Goal: Information Seeking & Learning: Learn about a topic

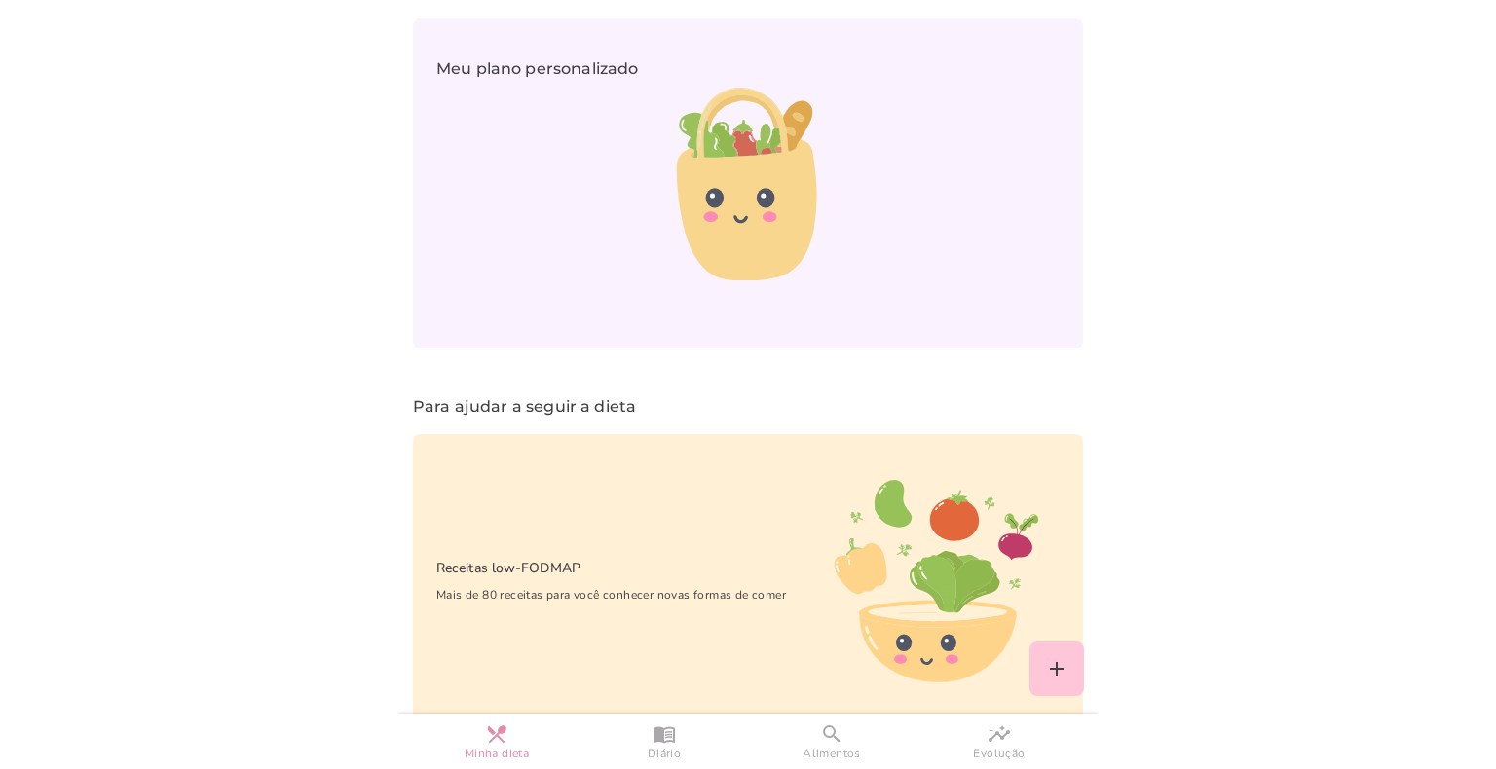
scroll to position [1390, 0]
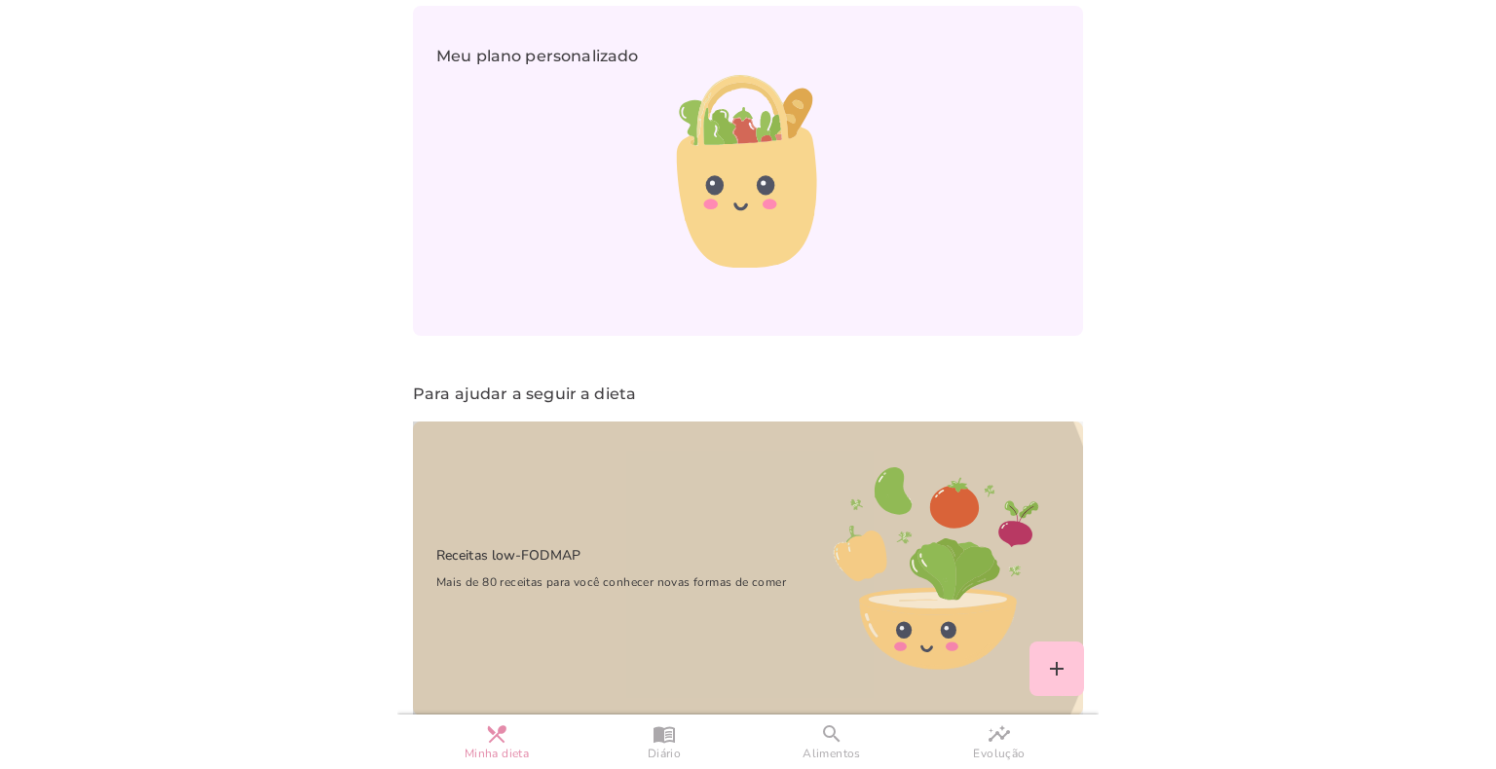
drag, startPoint x: 694, startPoint y: 528, endPoint x: 844, endPoint y: 583, distance: 159.9
click at [694, 528] on div "Receitas low-FODMAP Mais de 80 receitas para você conhecer novas formas de comer" at bounding box center [601, 568] width 376 height 94
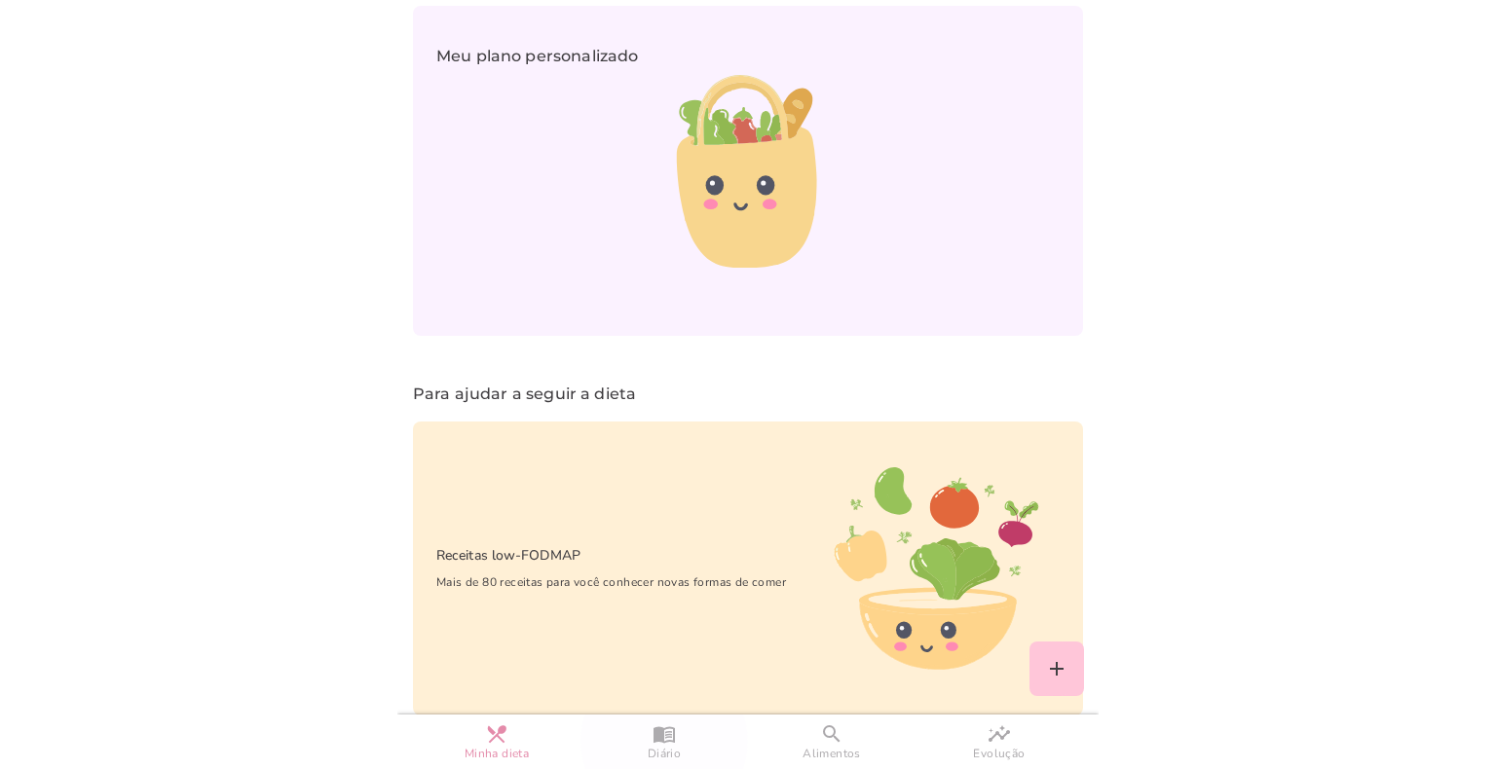
click at [0, 0] on slot "menu_book" at bounding box center [0, 0] width 0 height 0
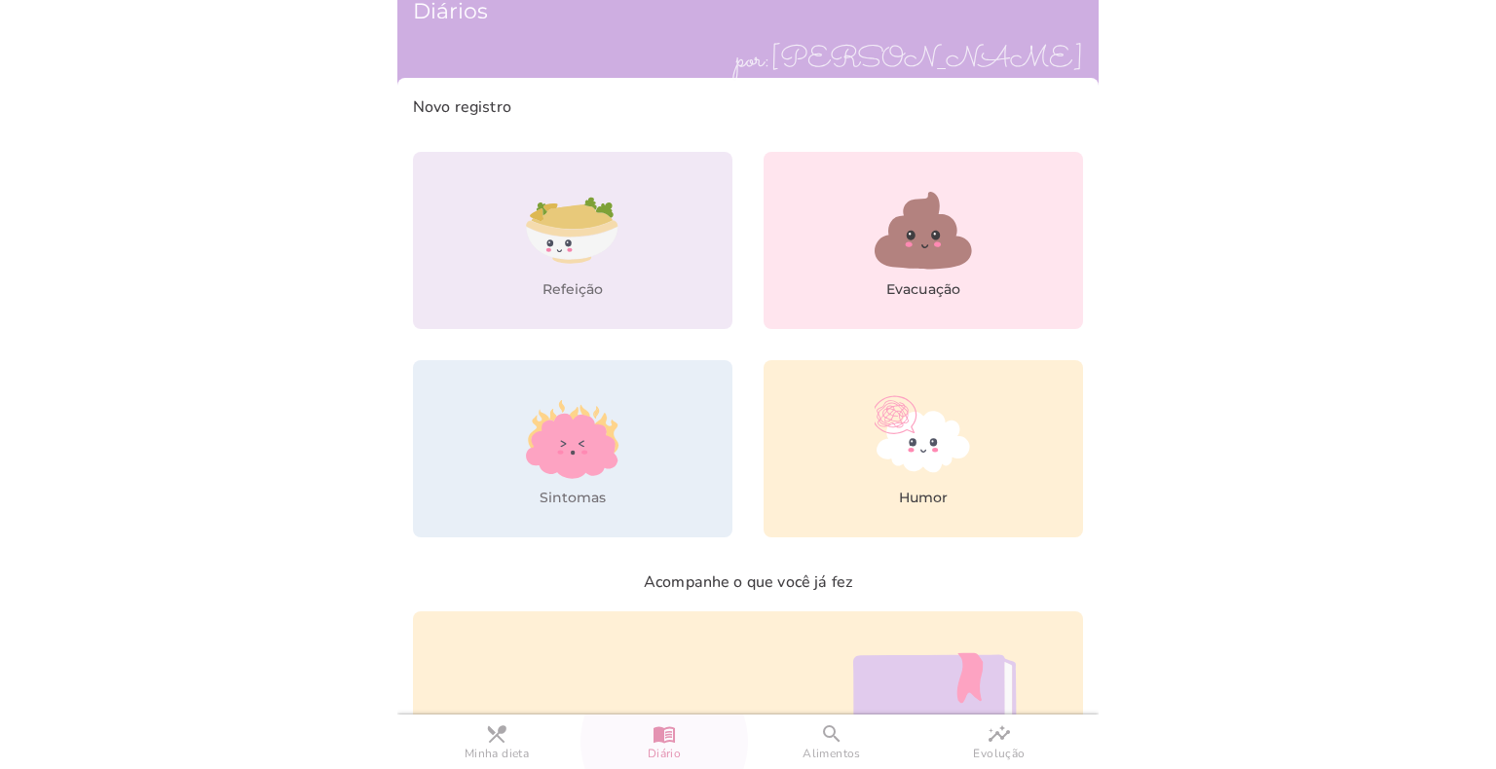
click at [578, 245] on icon at bounding box center [572, 243] width 92 height 33
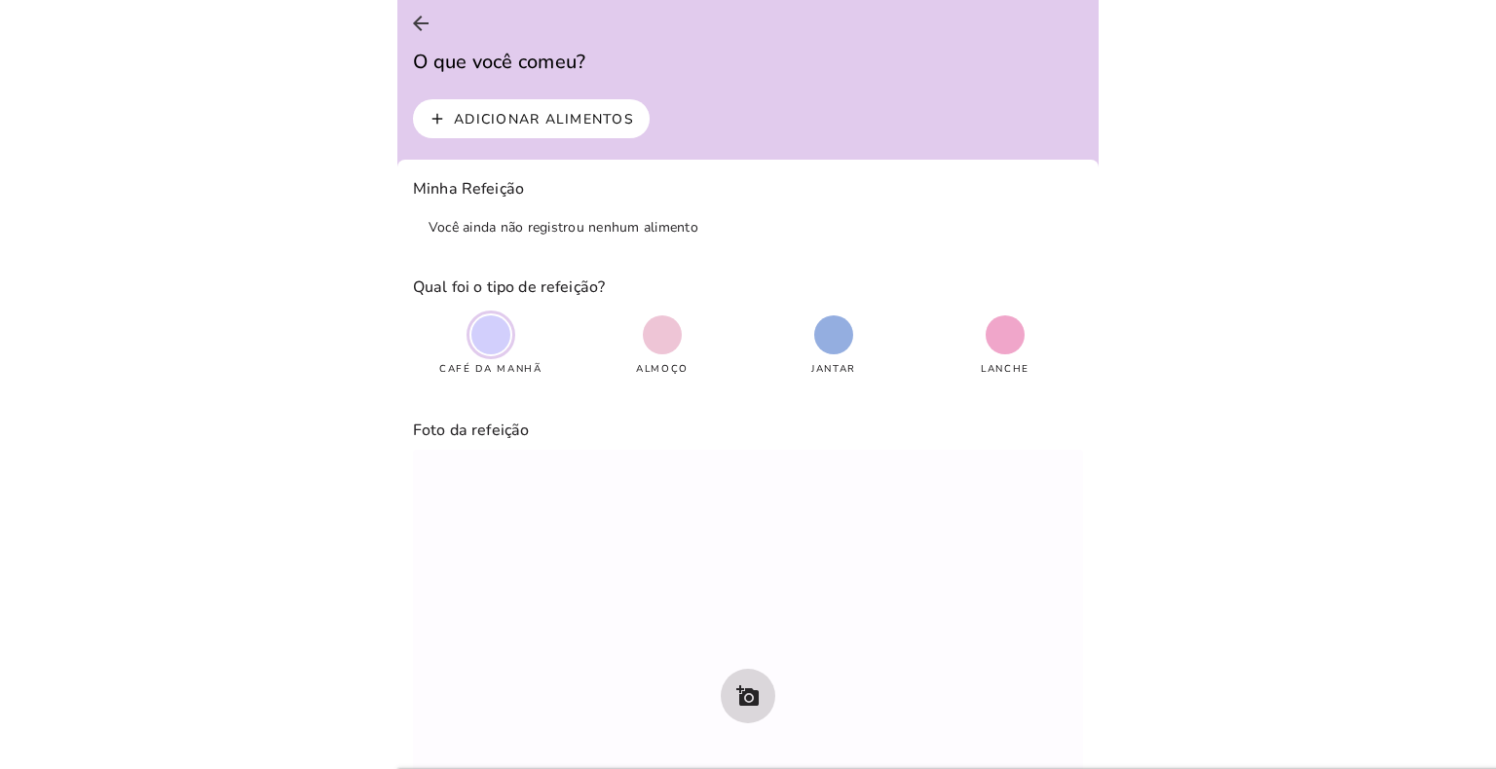
click at [0, 0] on slot "Adicionar alimentos" at bounding box center [0, 0] width 0 height 0
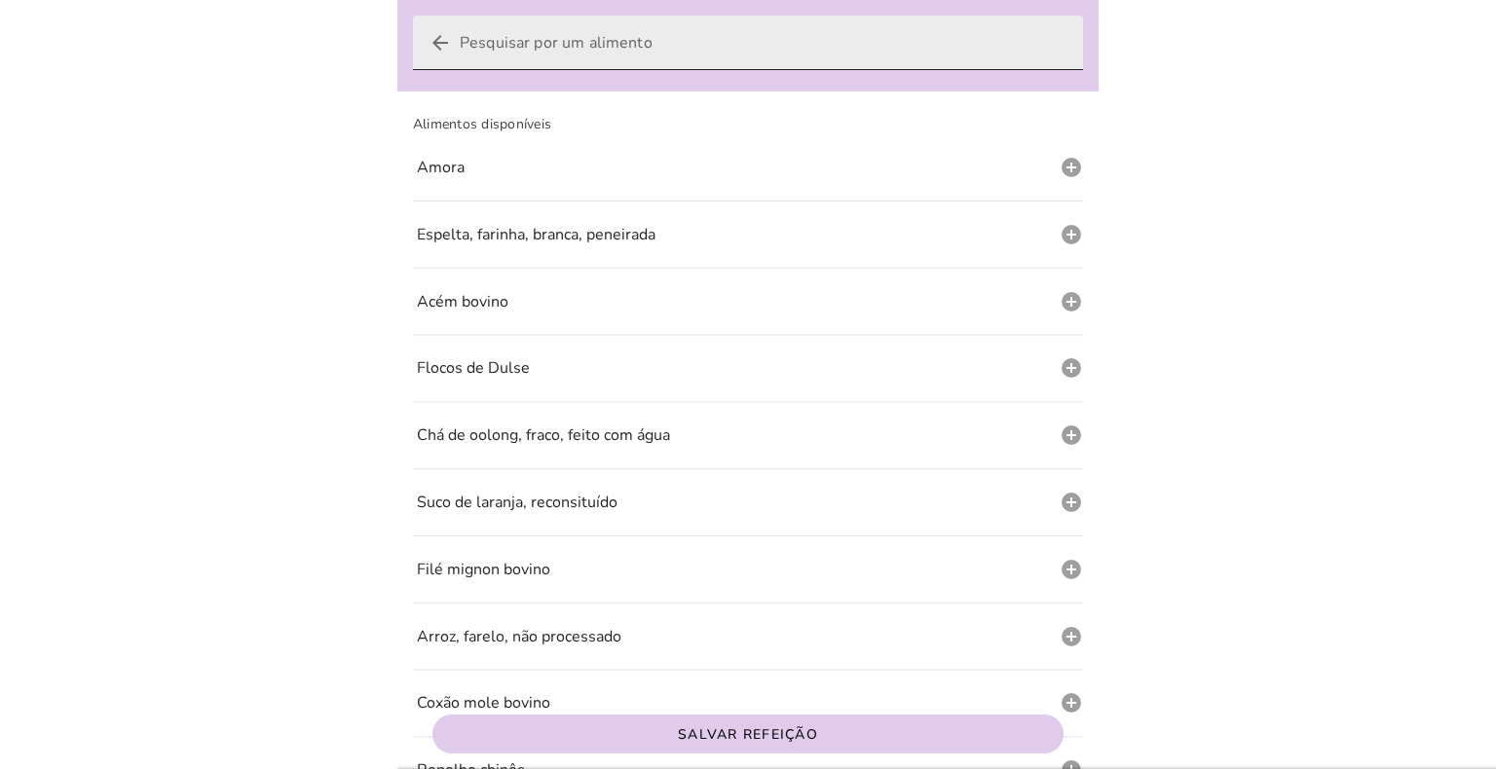
click at [442, 42] on icon "arrow_back" at bounding box center [440, 42] width 23 height 23
click at [460, 42] on input "arrow_back" at bounding box center [764, 43] width 608 height 55
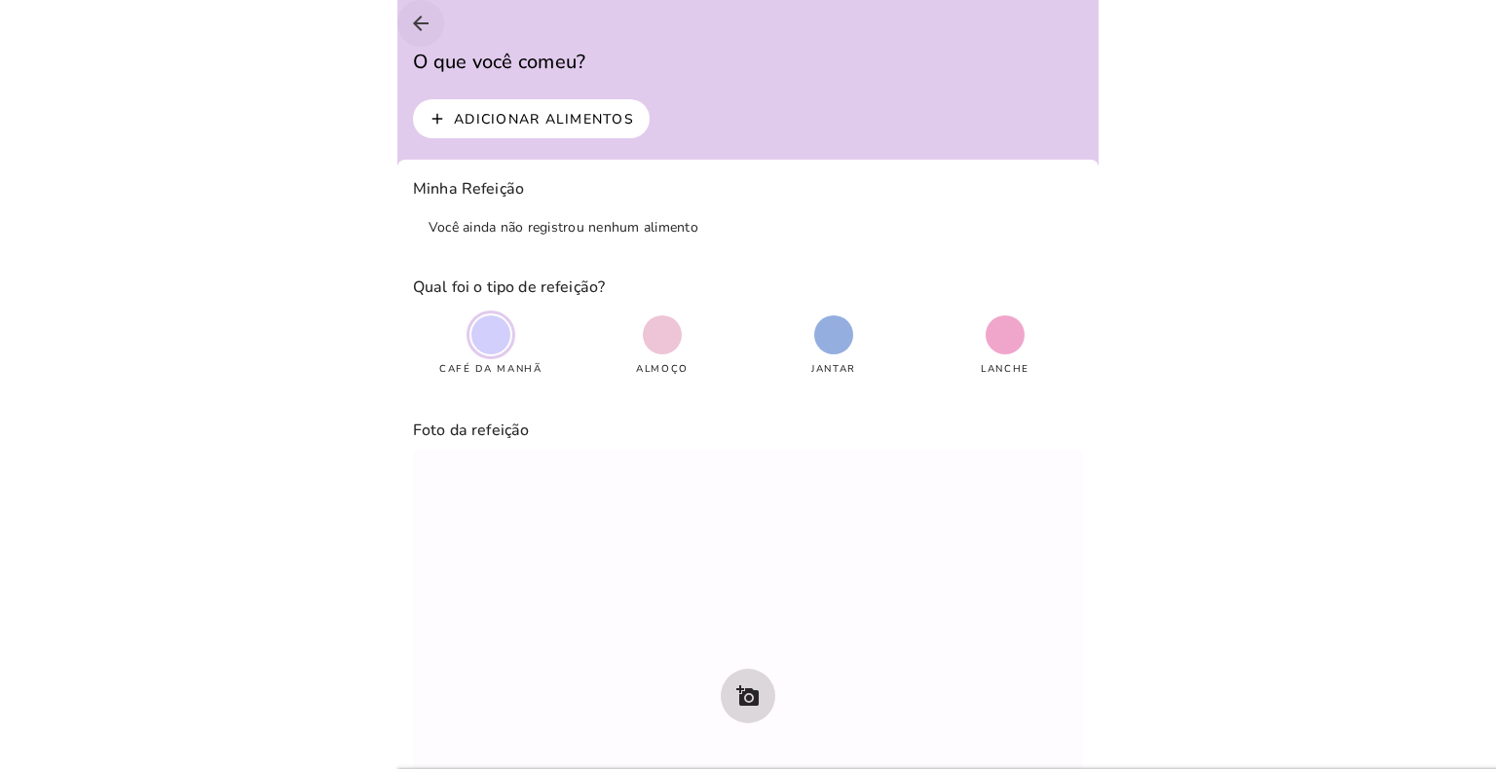
click at [424, 24] on icon "arrow_back" at bounding box center [420, 23] width 23 height 23
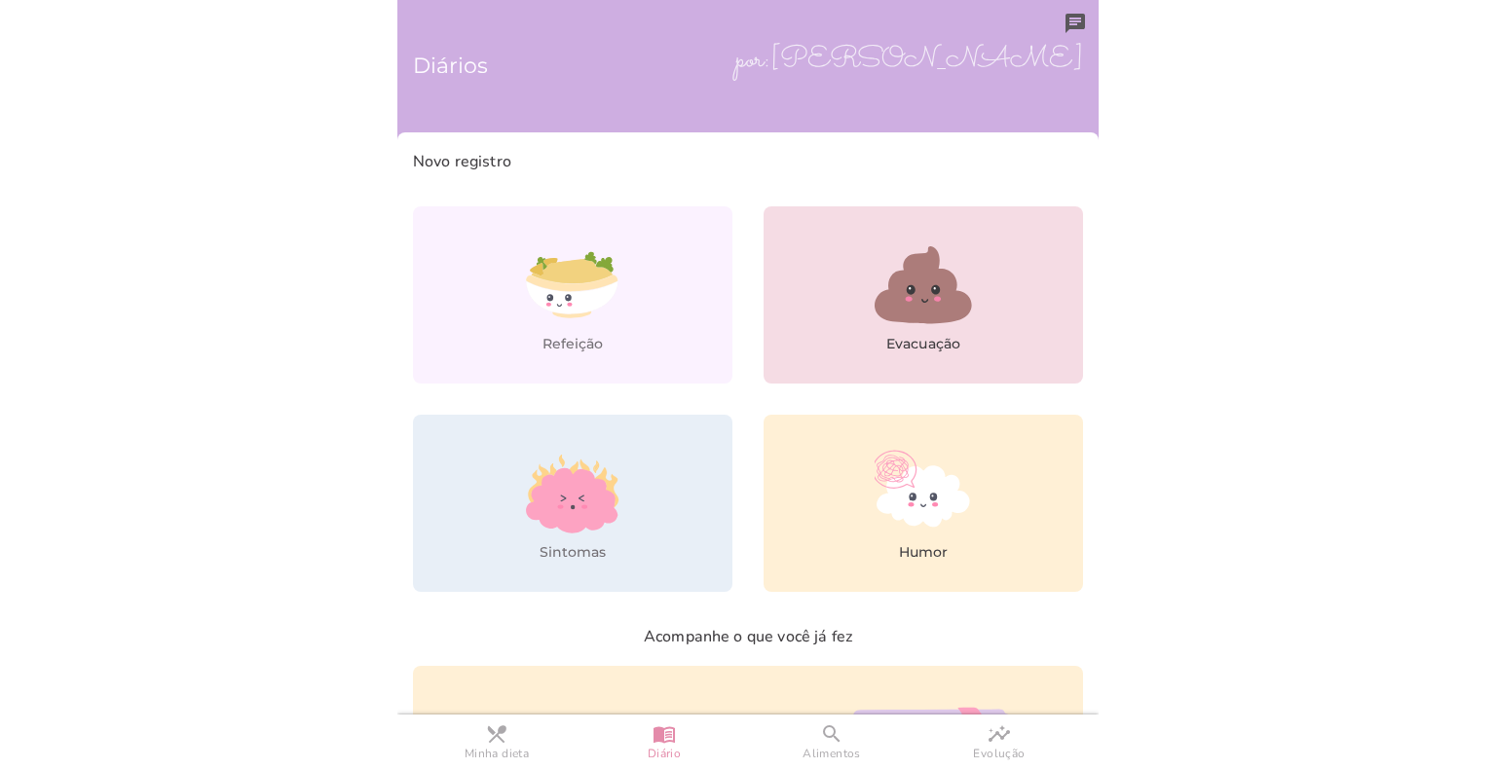
click at [898, 295] on icon at bounding box center [923, 285] width 97 height 78
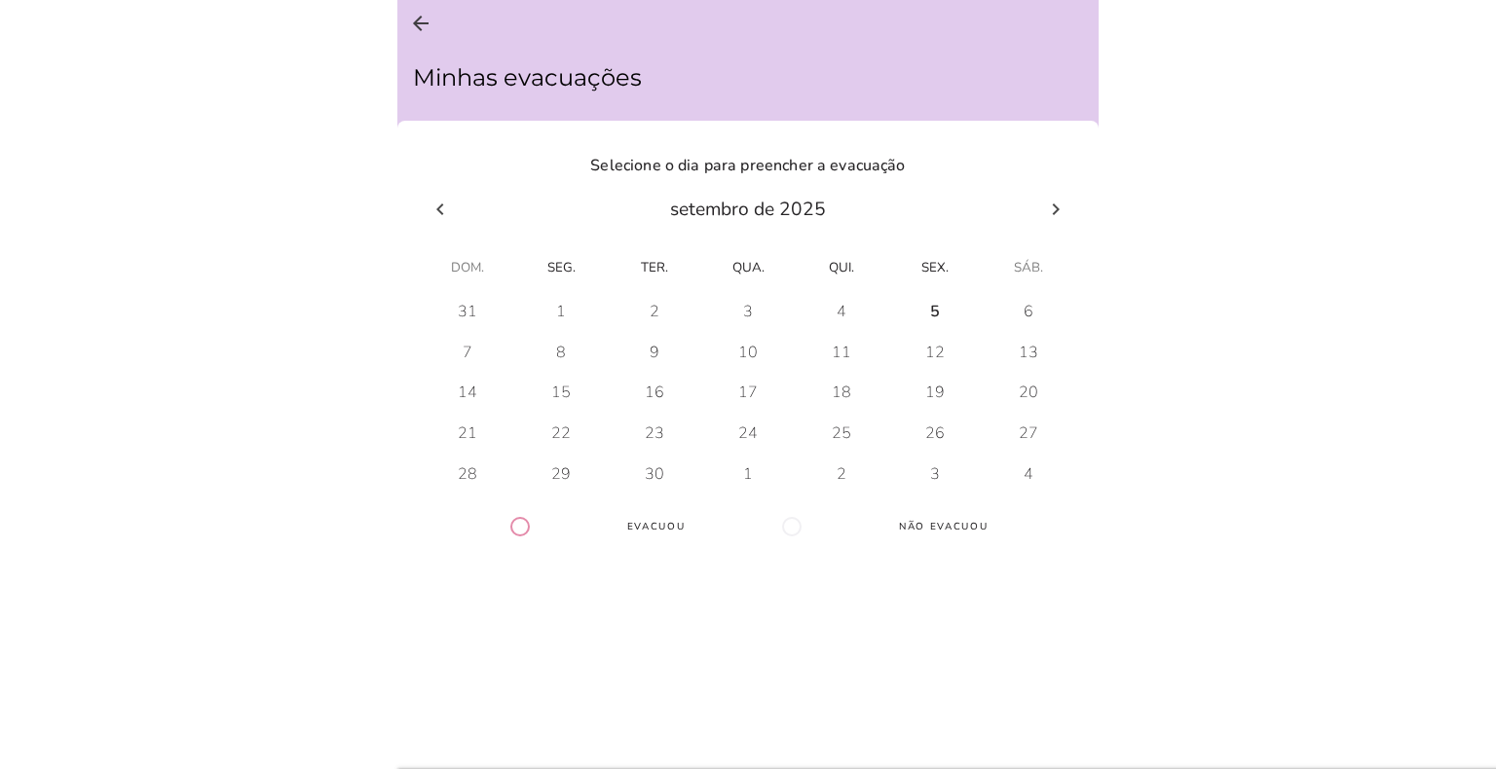
click at [930, 310] on div "5" at bounding box center [935, 311] width 10 height 21
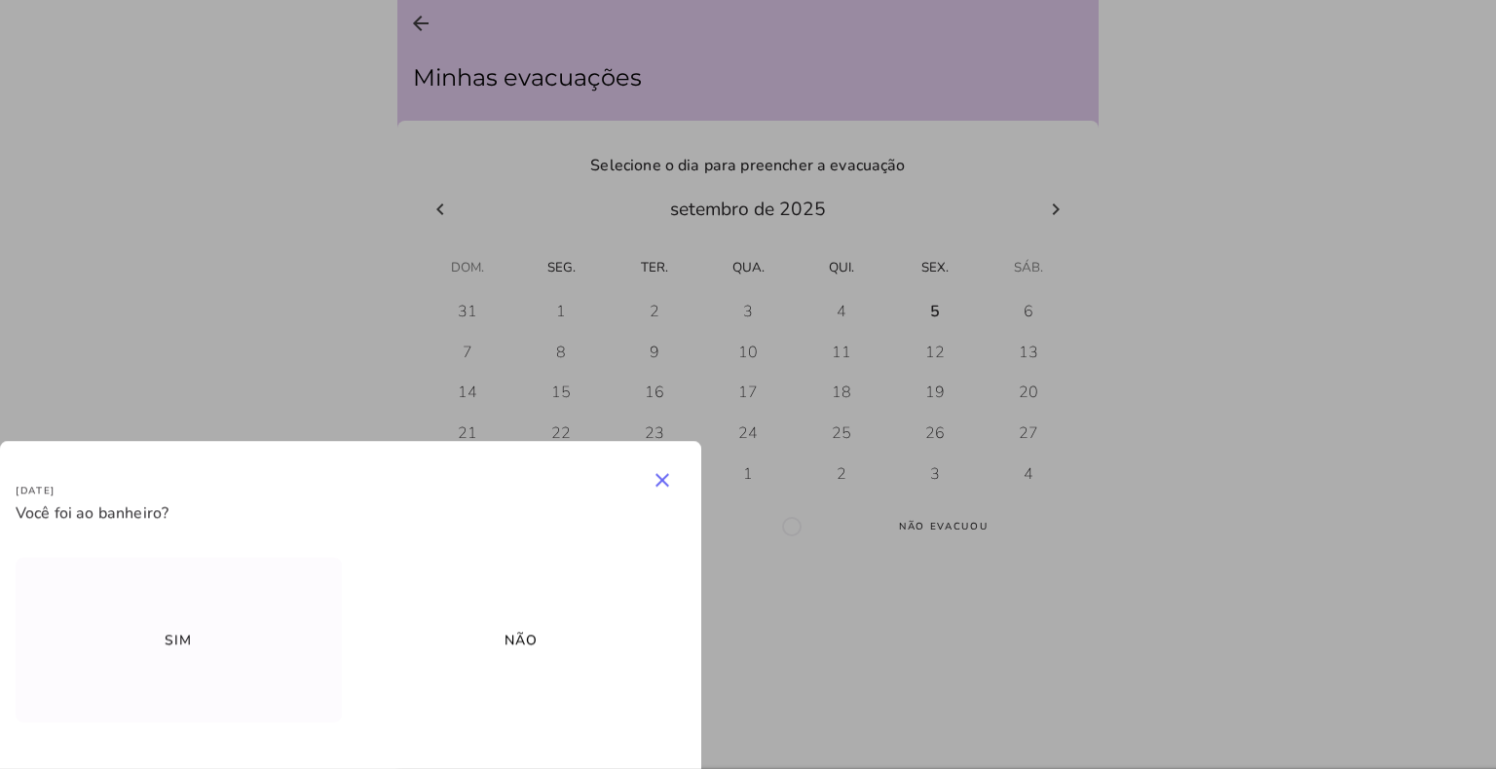
click at [0, 0] on slot "Sim" at bounding box center [0, 0] width 0 height 0
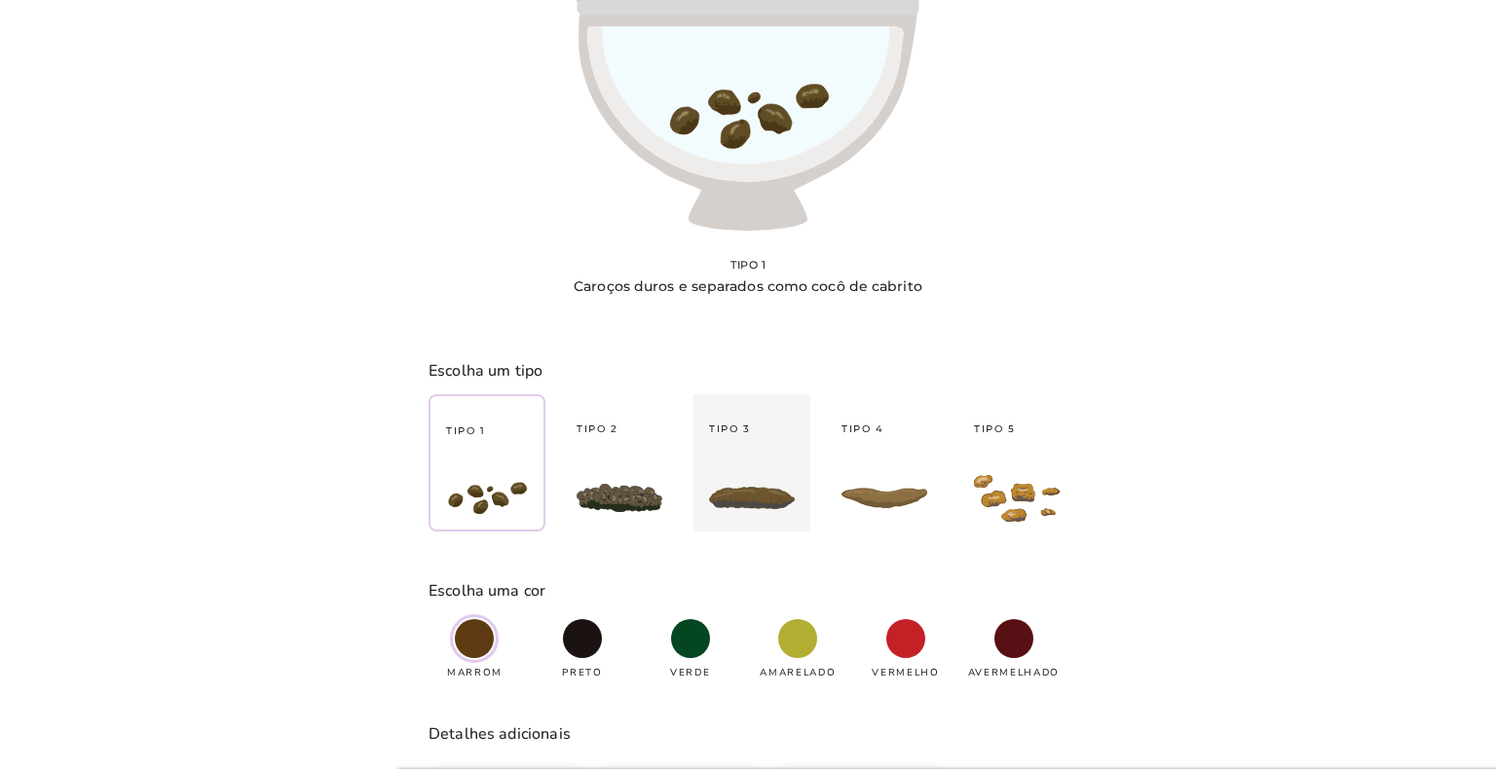
type strip-control "3"
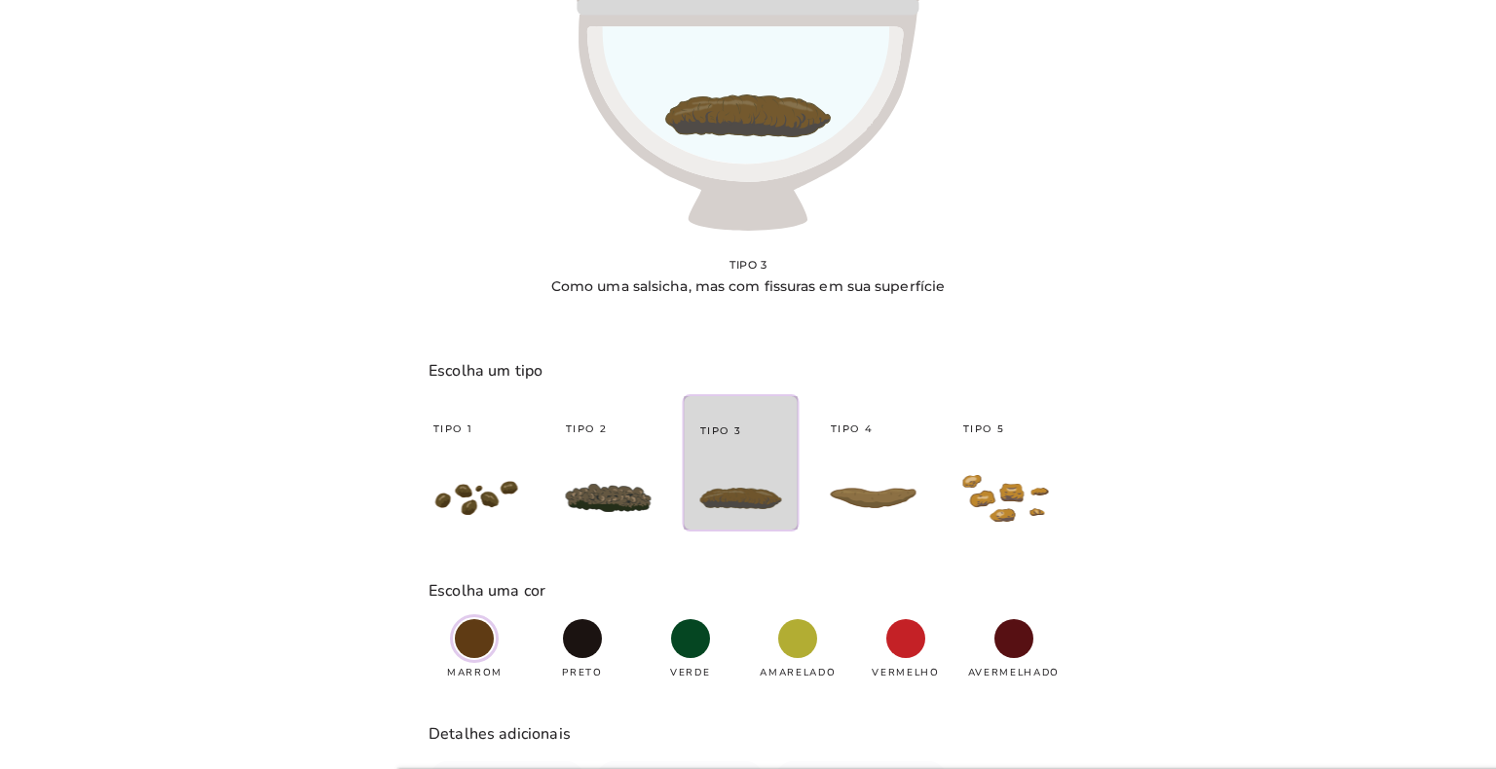
click at [757, 483] on div at bounding box center [741, 497] width 113 height 63
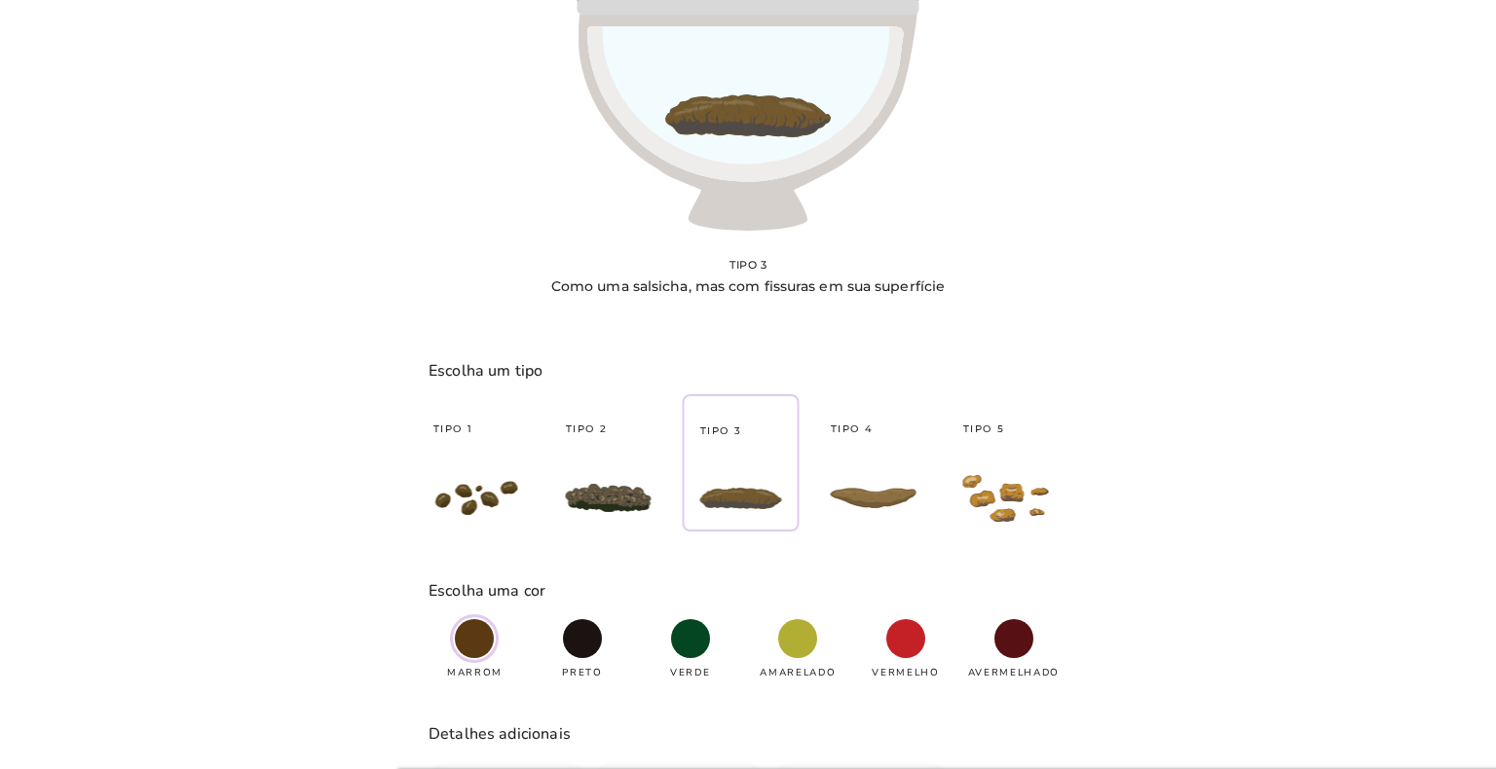
click at [481, 643] on span at bounding box center [474, 638] width 39 height 39
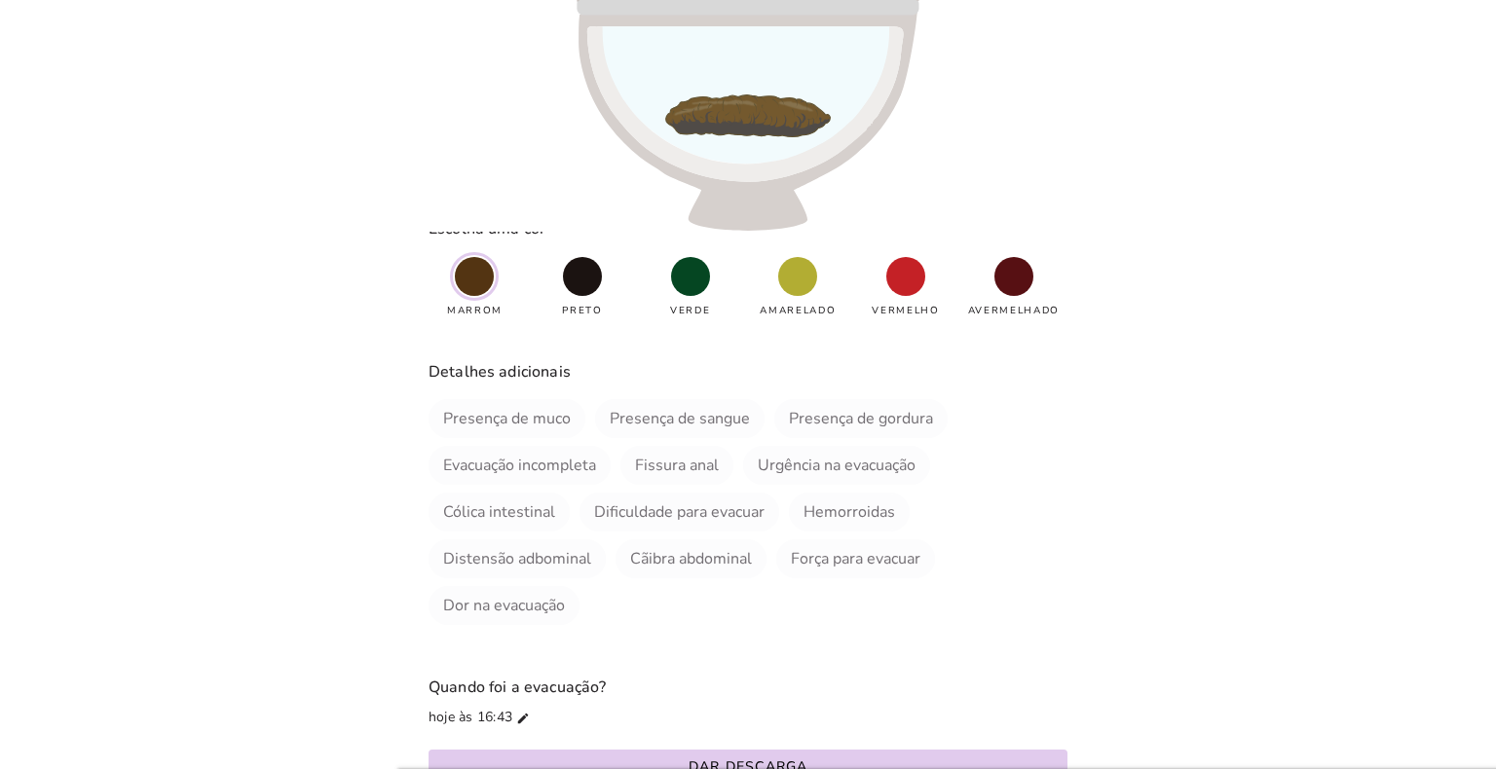
scroll to position [390, 0]
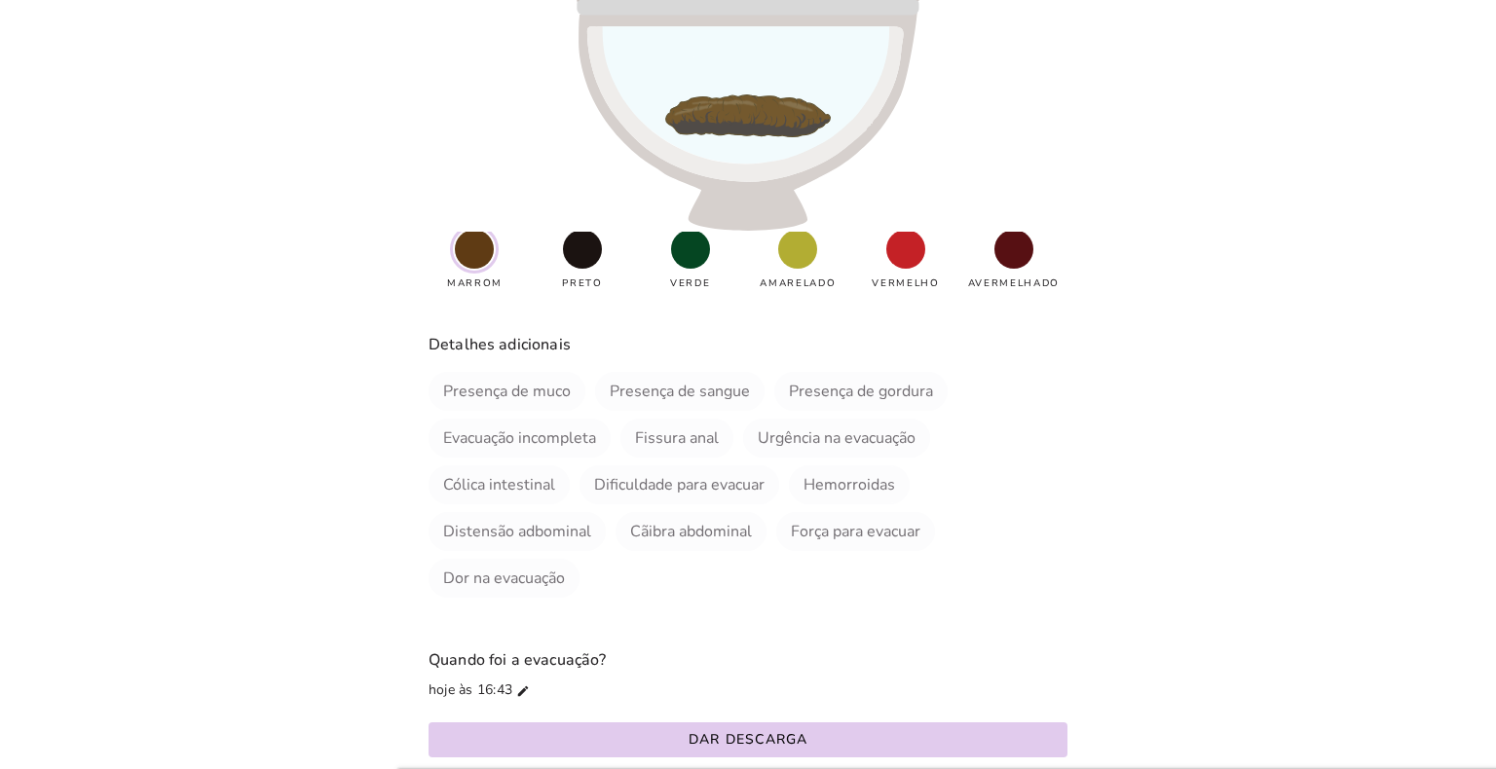
click at [0, 0] on slot "Evacuação incompleta" at bounding box center [0, 0] width 0 height 0
type vaadin-checkbox "wjd39MB8lIcNk9cSbjxb"
click at [0, 0] on slot "Força para evacuar" at bounding box center [0, 0] width 0 height 0
type vaadin-checkbox "9G46Q0akBaIUdz7GSwa7"
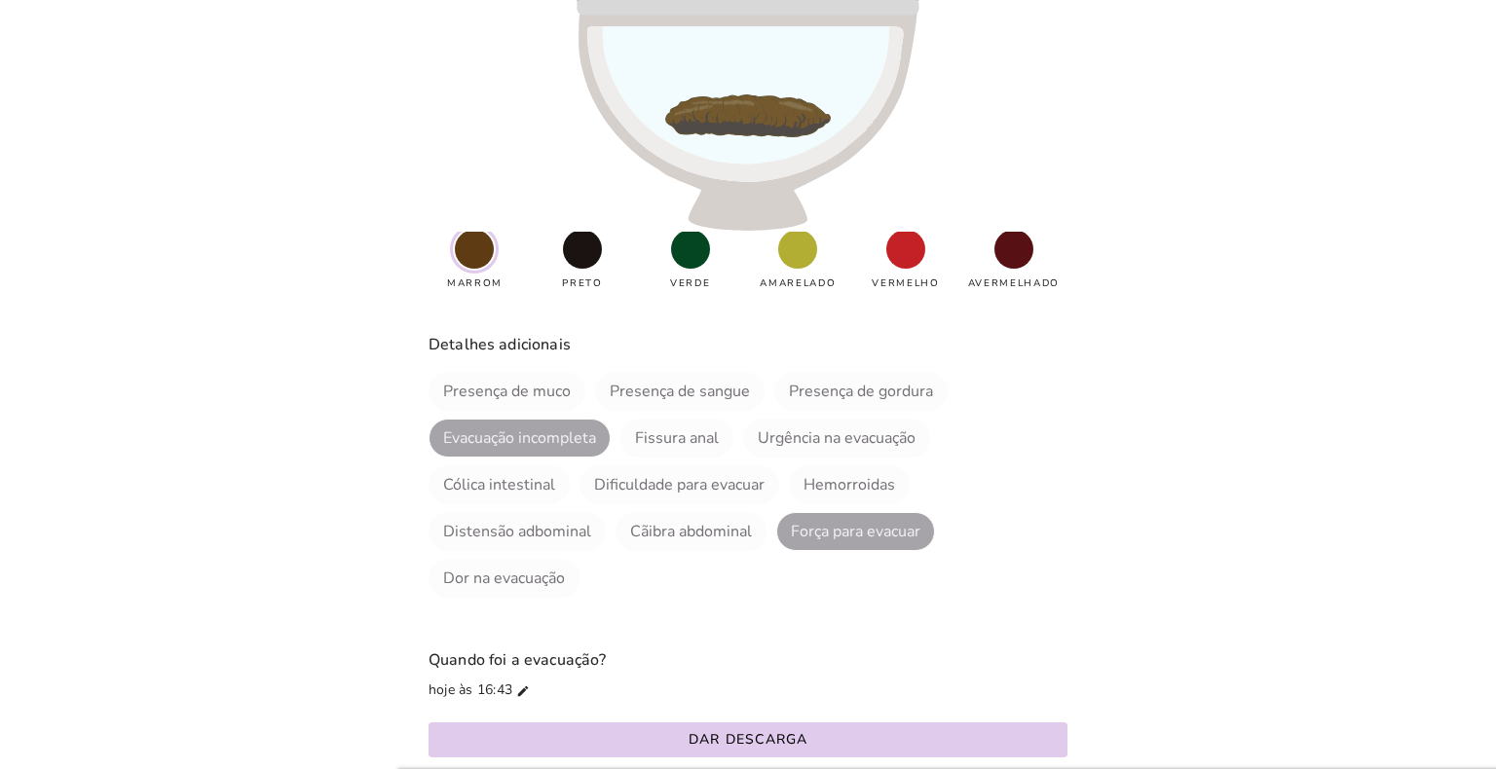
scroll to position [421, 0]
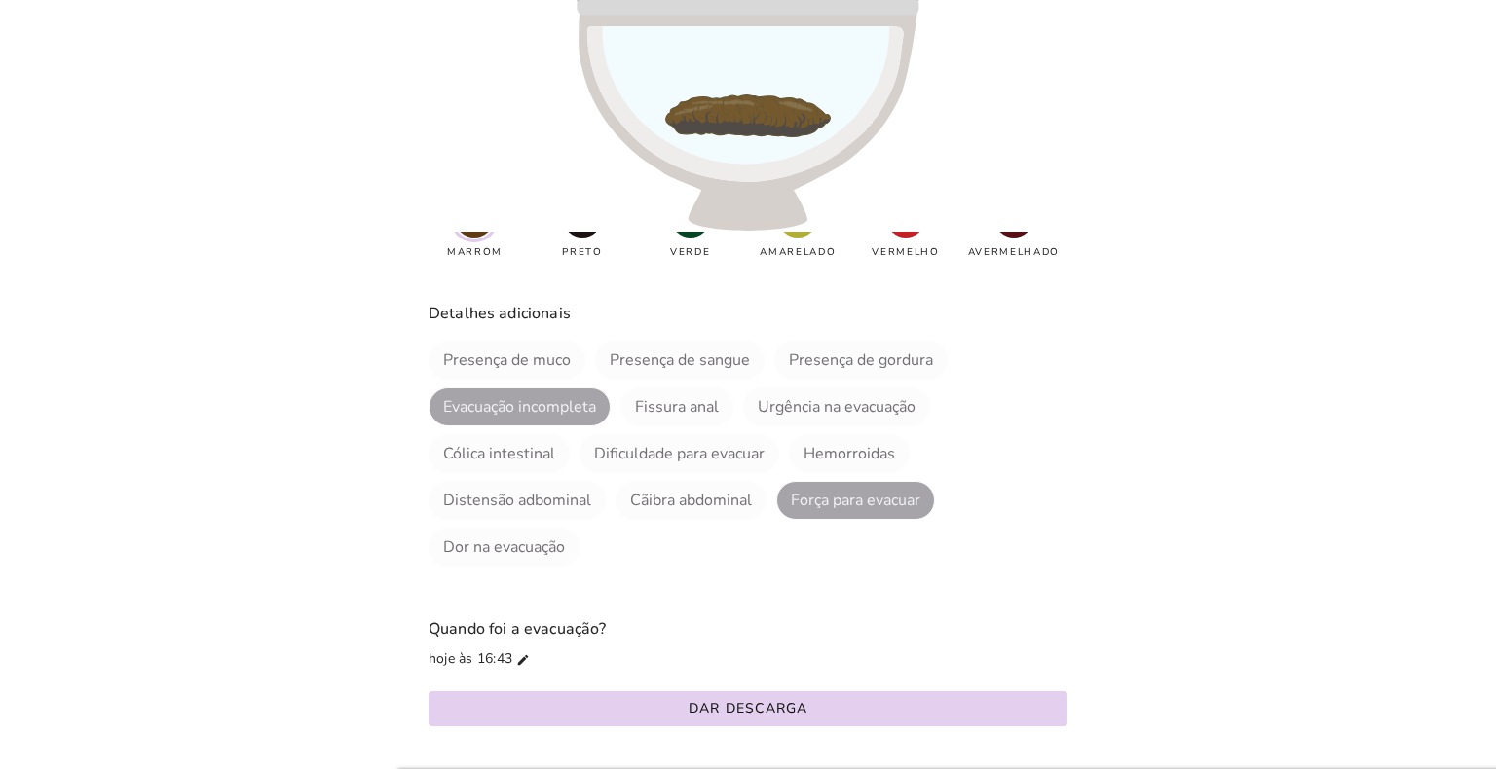
click at [0, 0] on slot "Dar descarga" at bounding box center [0, 0] width 0 height 0
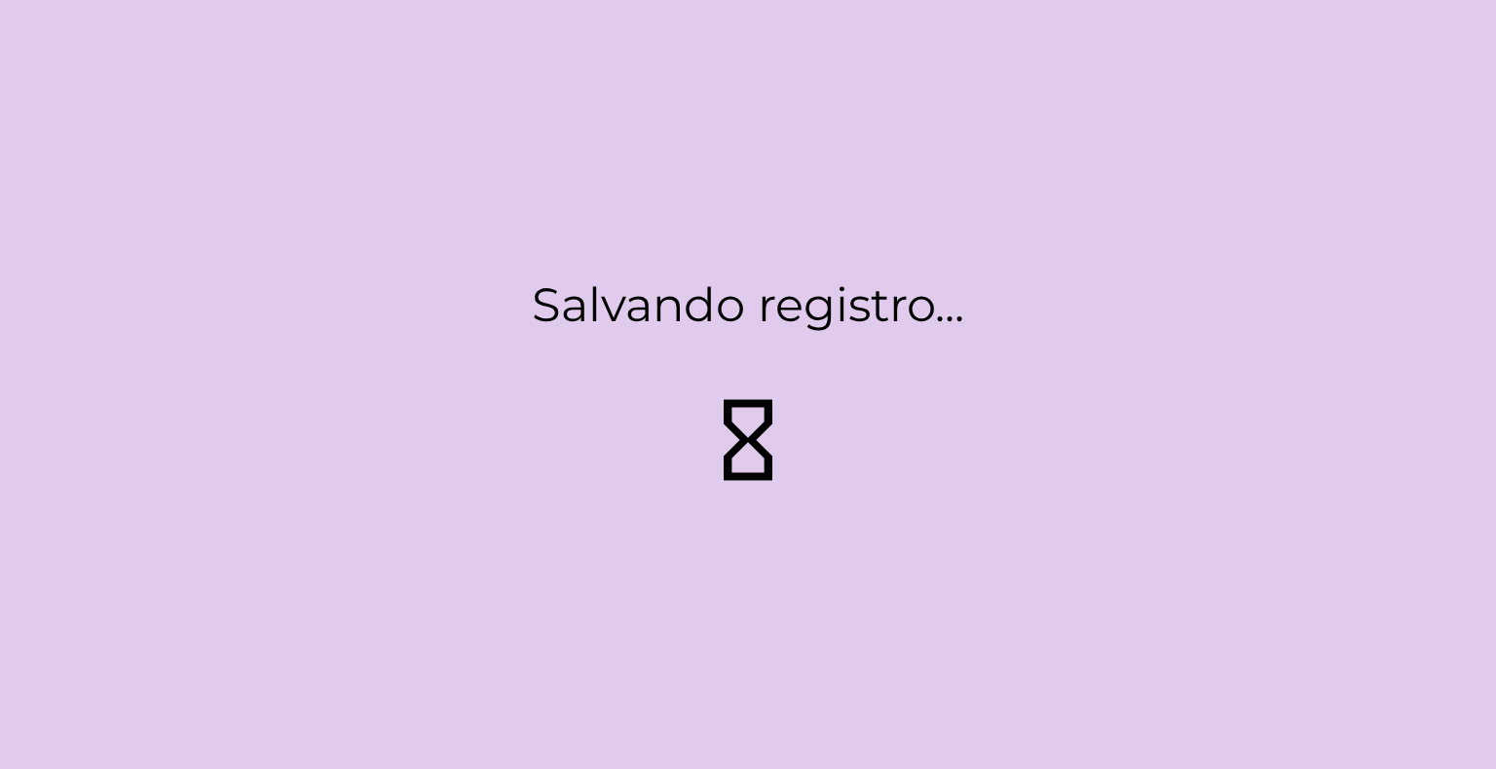
type strip-control "1"
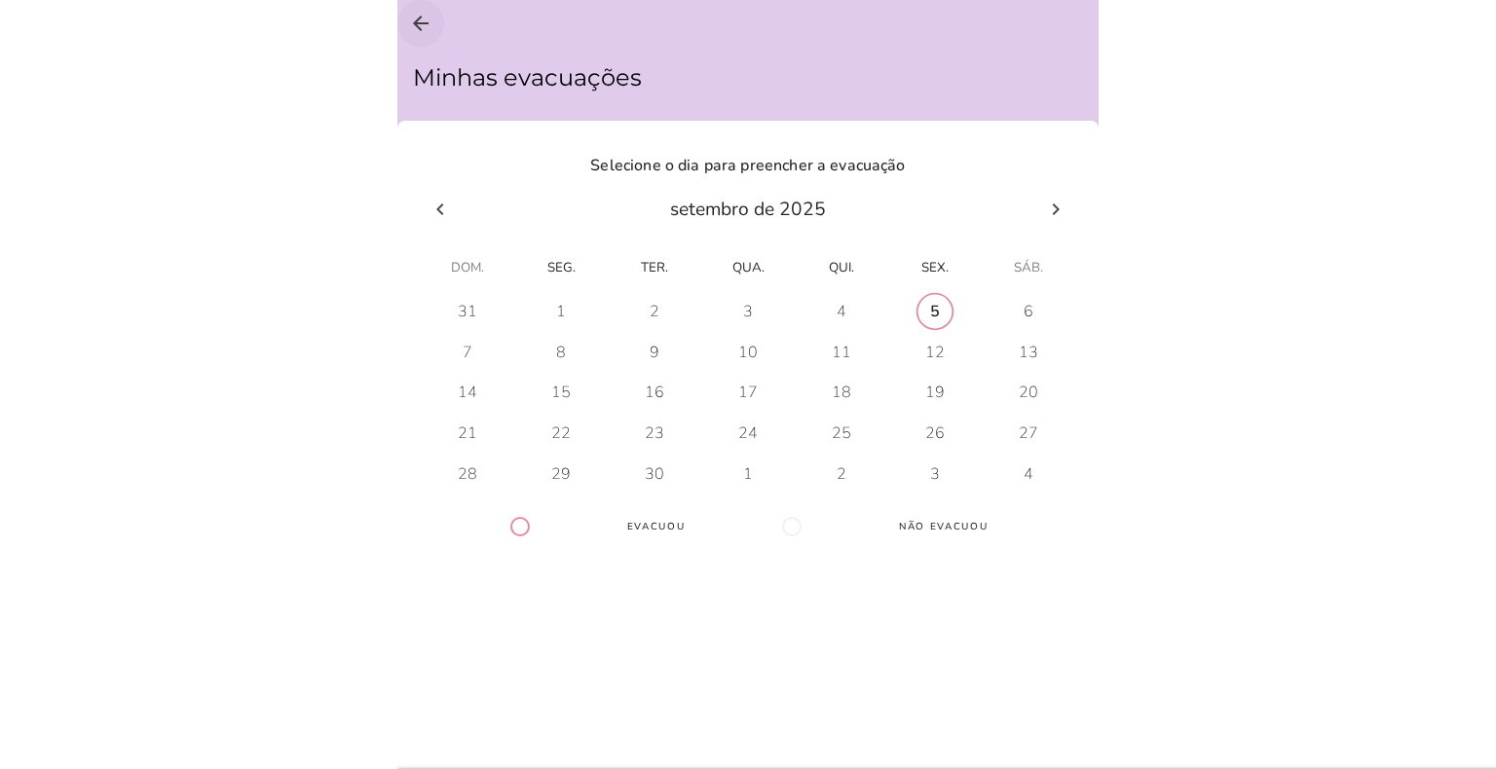
click at [413, 21] on icon "arrow_back" at bounding box center [420, 23] width 23 height 23
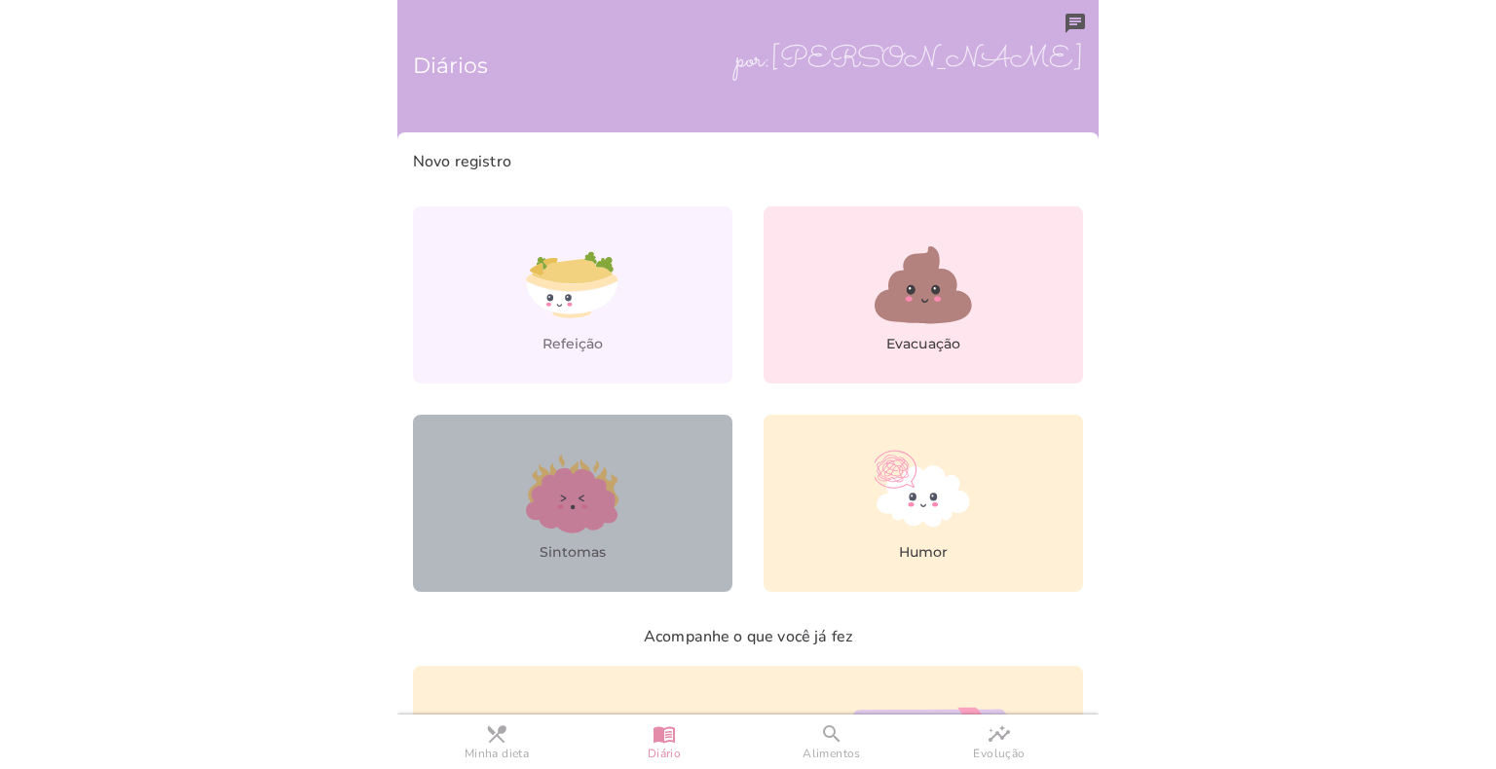
click at [538, 486] on icon at bounding box center [572, 500] width 92 height 65
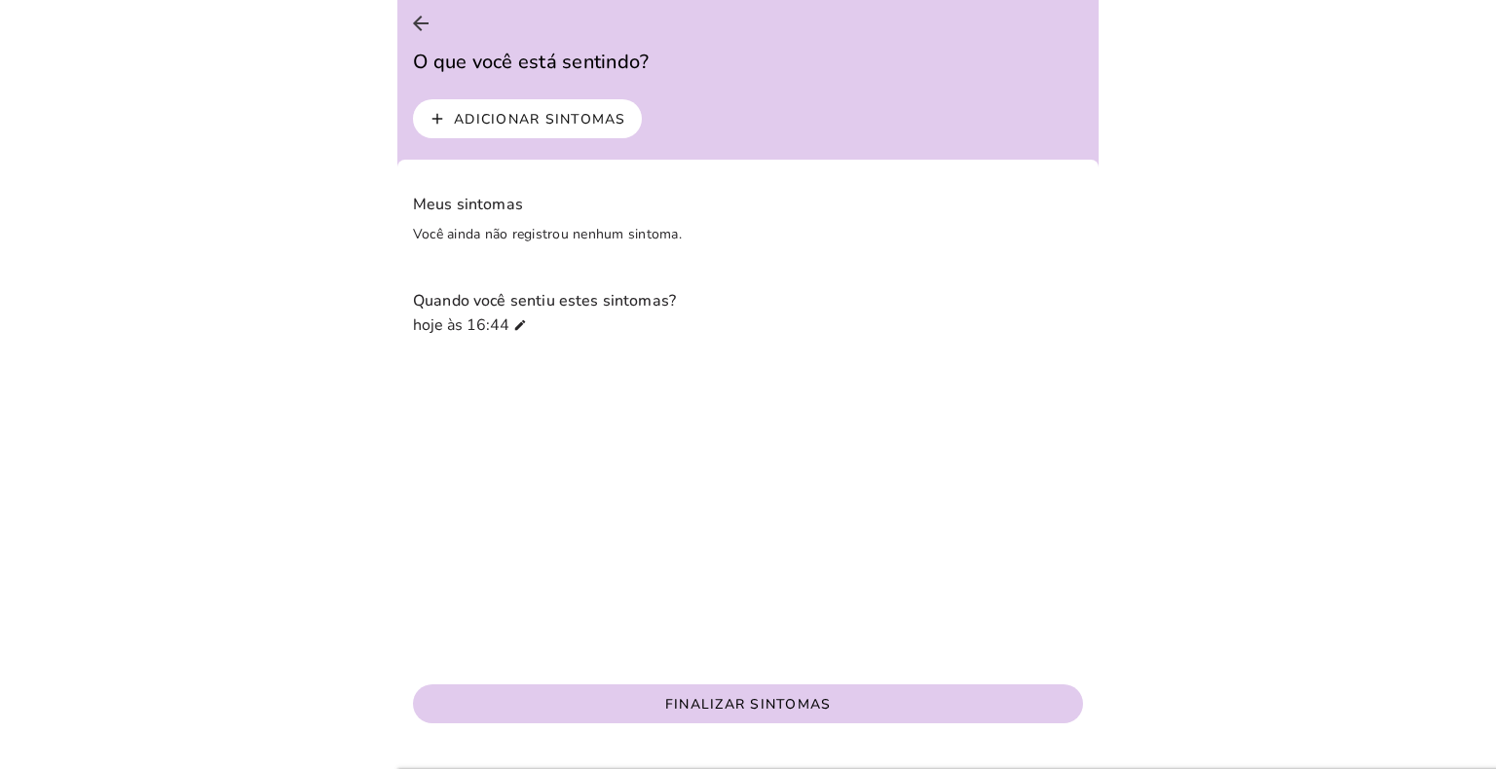
click at [0, 0] on slot "Adicionar sintomas" at bounding box center [0, 0] width 0 height 0
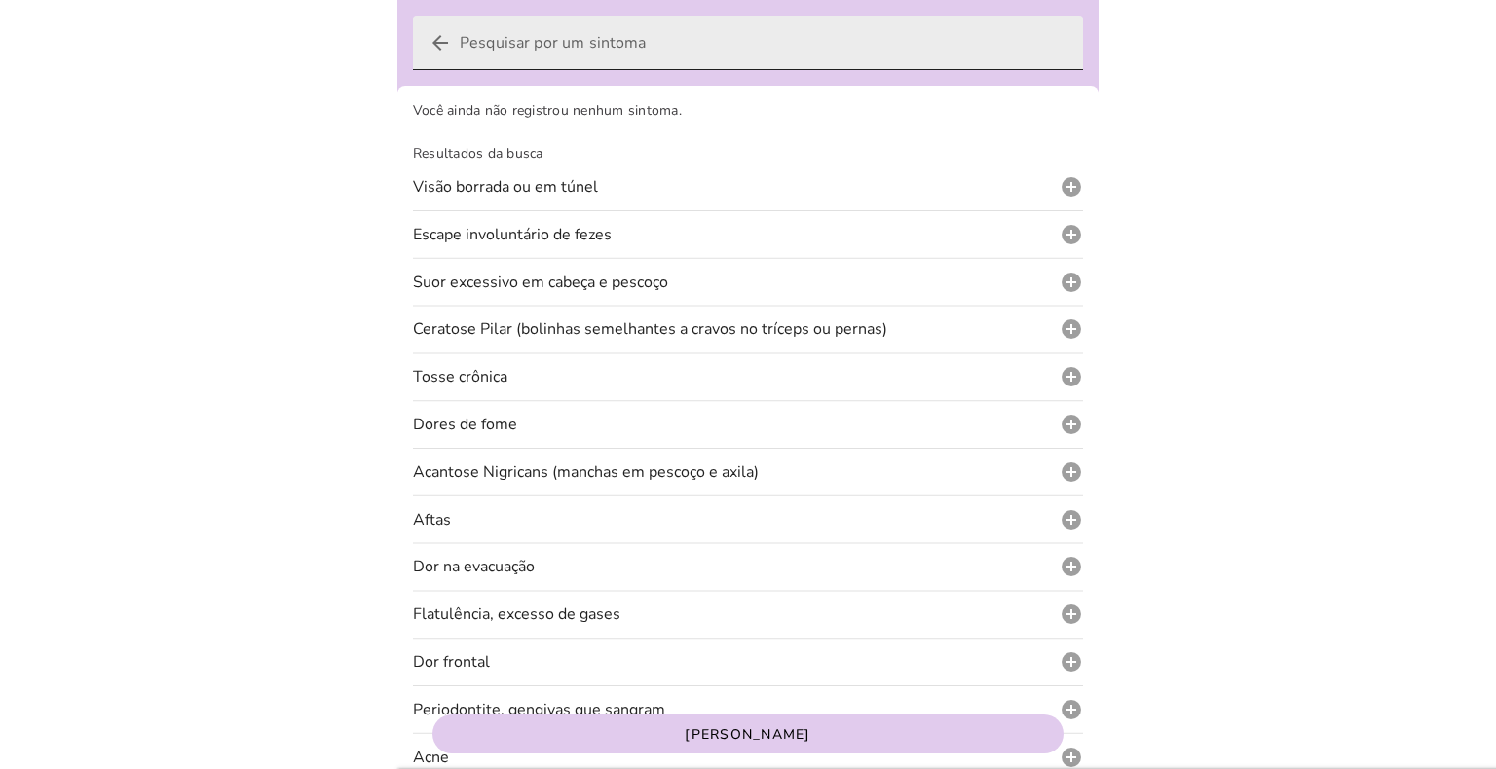
click at [432, 42] on icon "arrow_back" at bounding box center [440, 42] width 23 height 23
click at [460, 42] on input "arrow_back" at bounding box center [764, 43] width 608 height 55
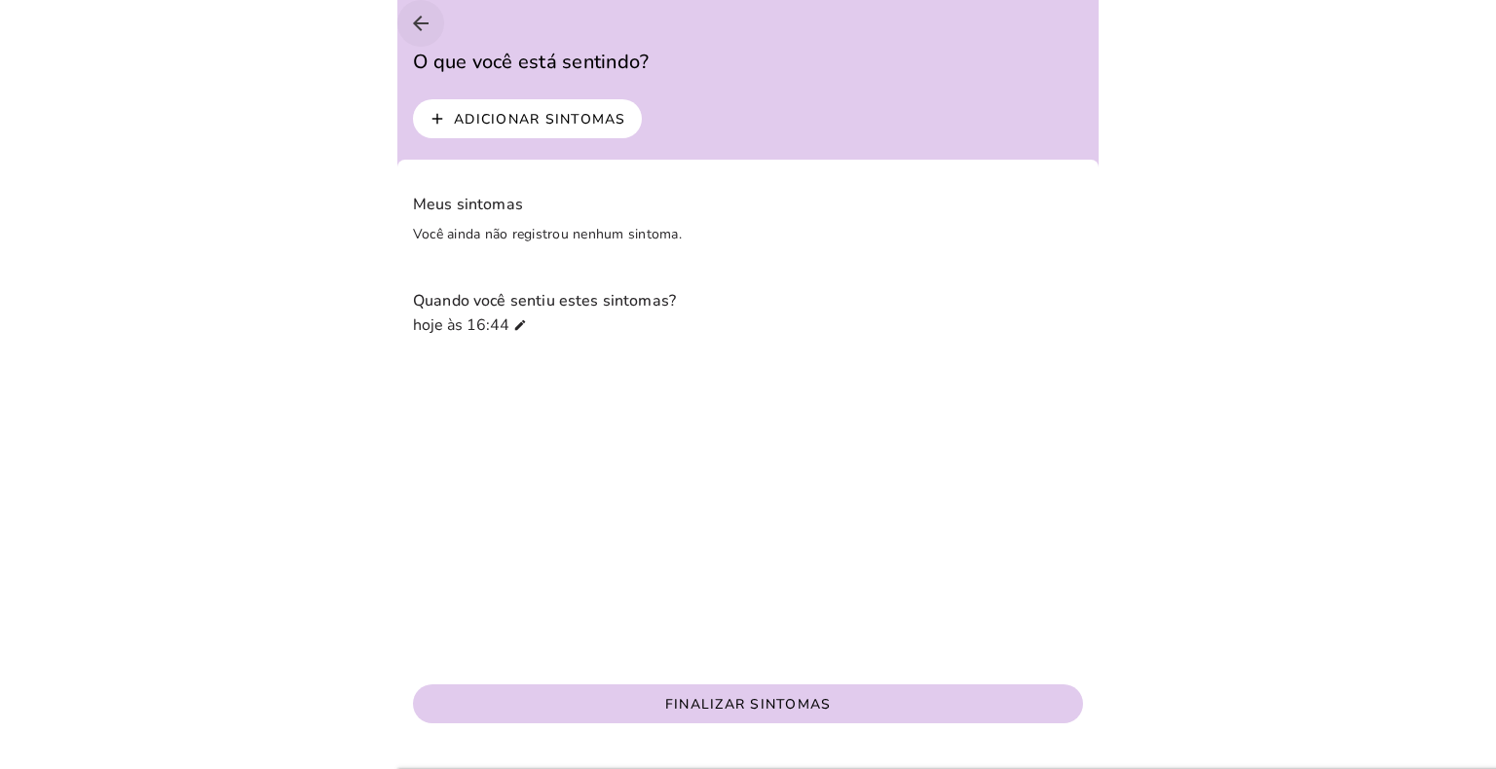
click at [432, 21] on button "arrow_back" at bounding box center [420, 23] width 47 height 47
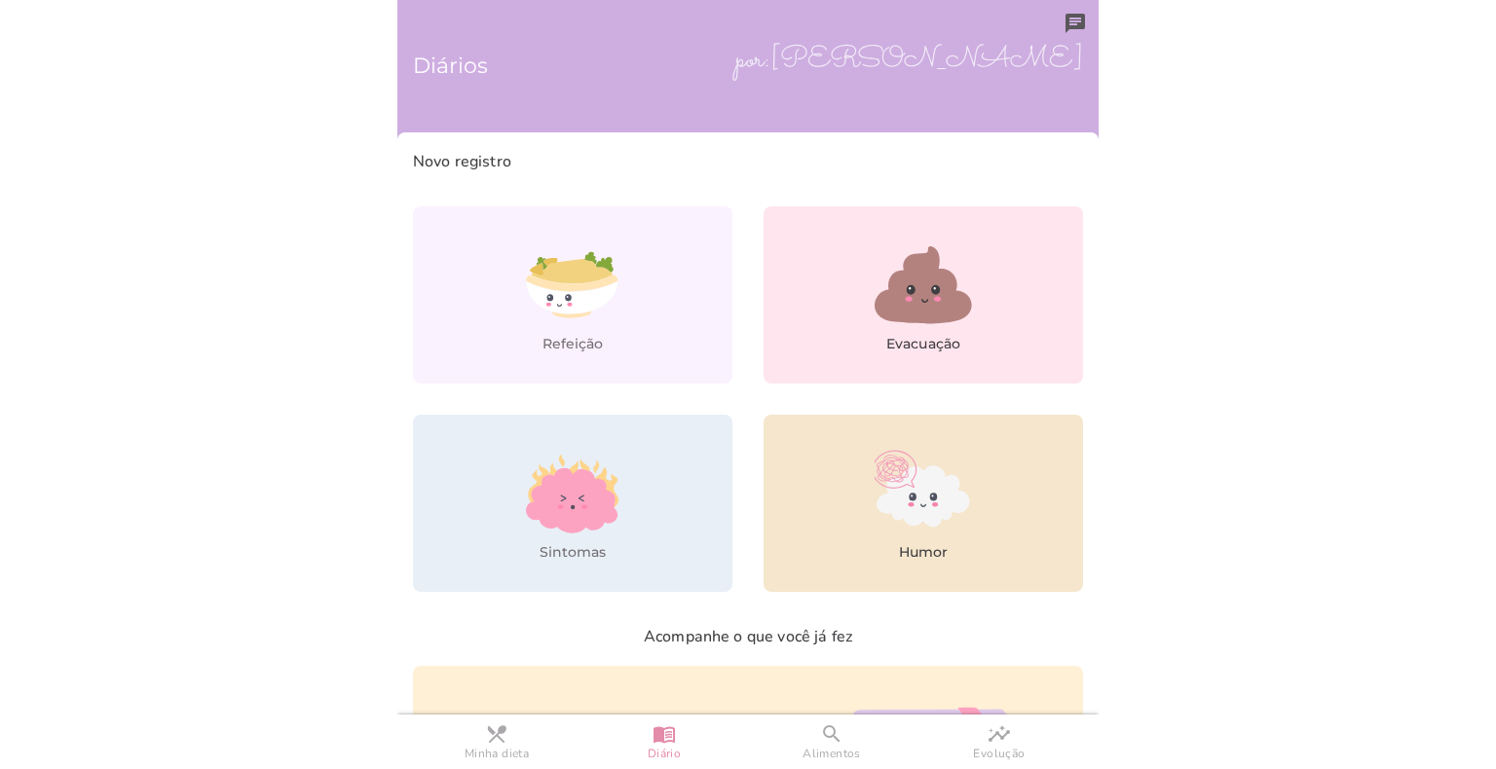
click at [908, 504] on icon at bounding box center [922, 496] width 93 height 61
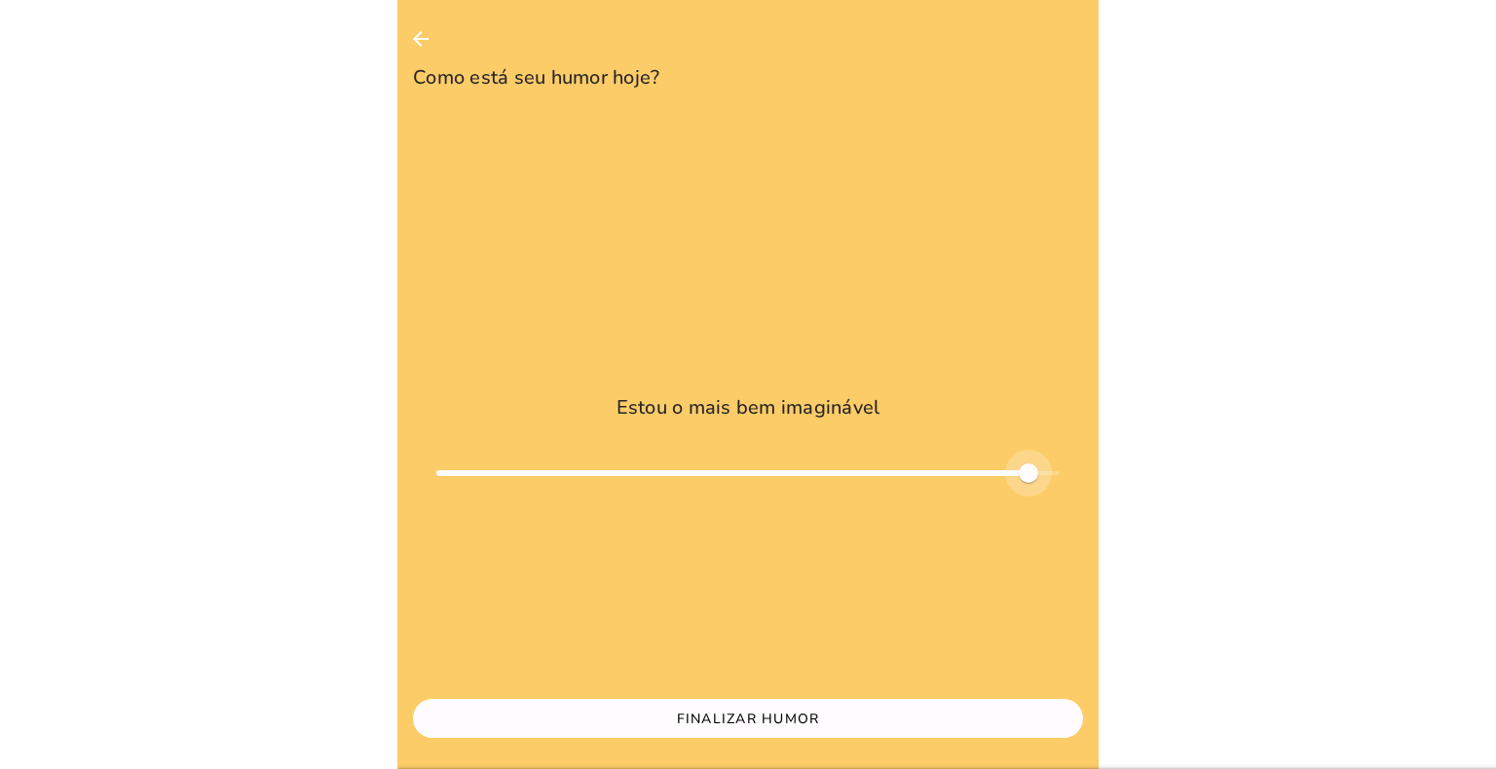
type input "*"
type mwc-slider "1"
click at [1060, 450] on div at bounding box center [747, 473] width 623 height 47
click at [424, 33] on icon "arrow_back" at bounding box center [420, 38] width 23 height 23
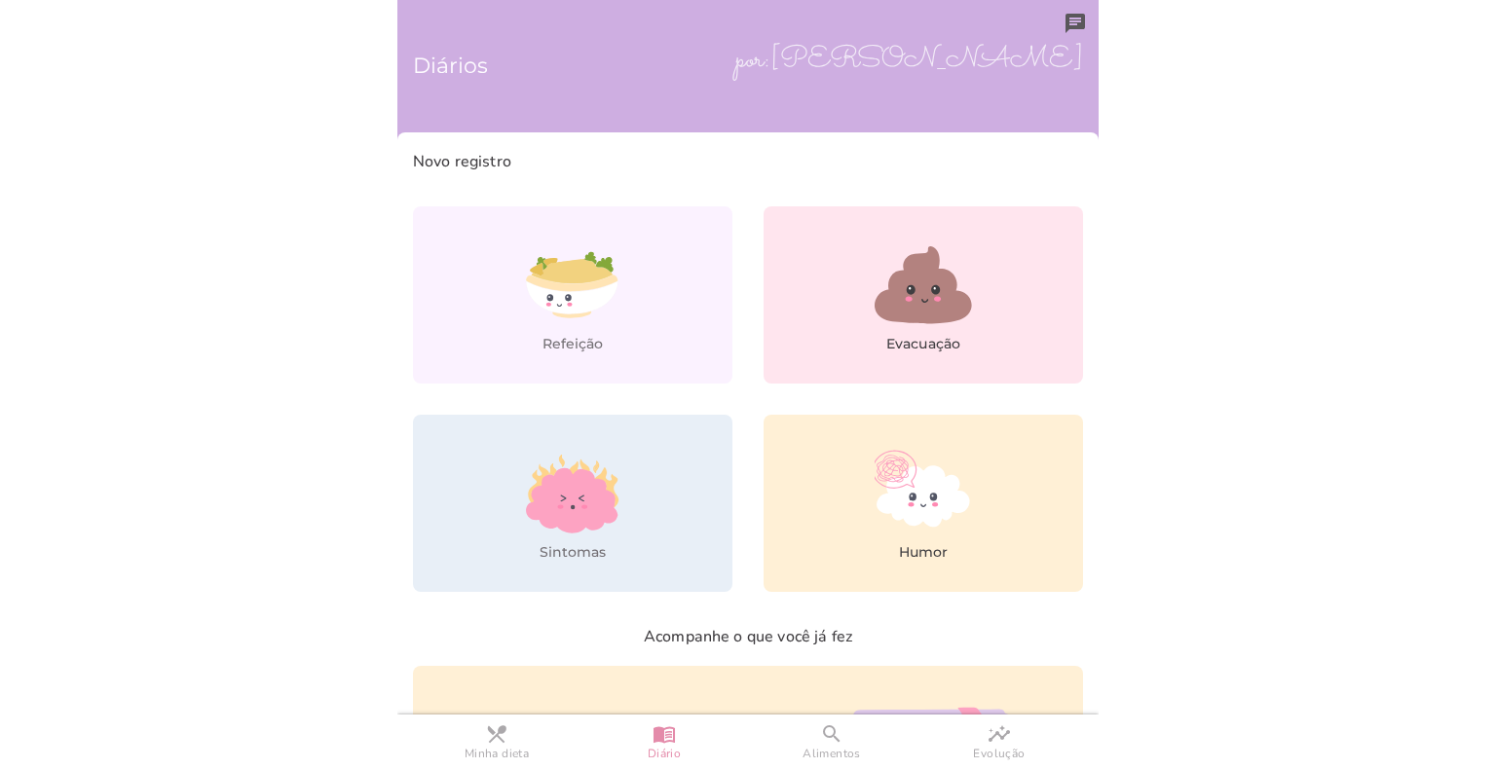
click at [1360, 372] on body at bounding box center [748, 384] width 1496 height 769
click at [814, 743] on link "search Alimentos" at bounding box center [832, 742] width 168 height 55
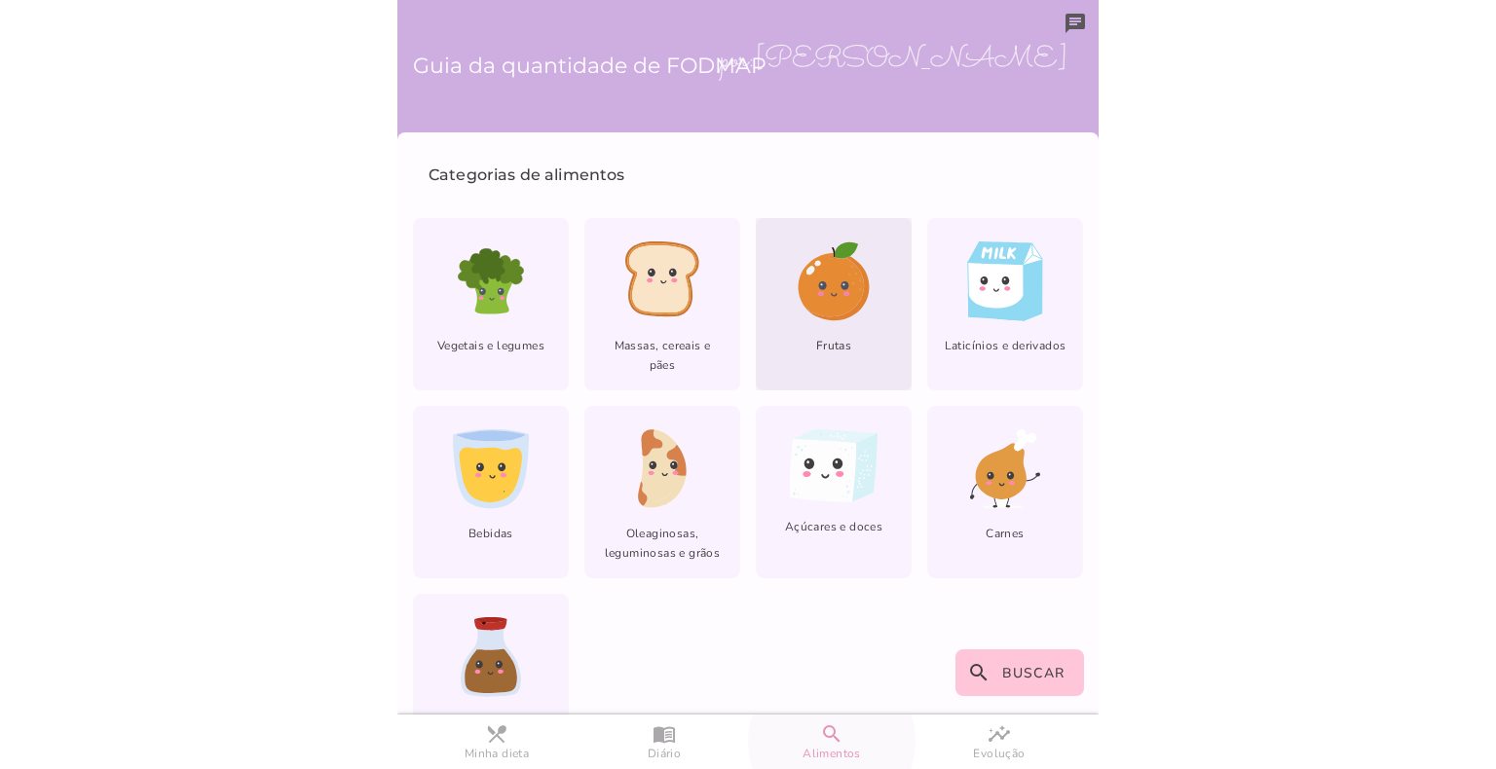
click at [822, 298] on icon at bounding box center [831, 284] width 66 height 63
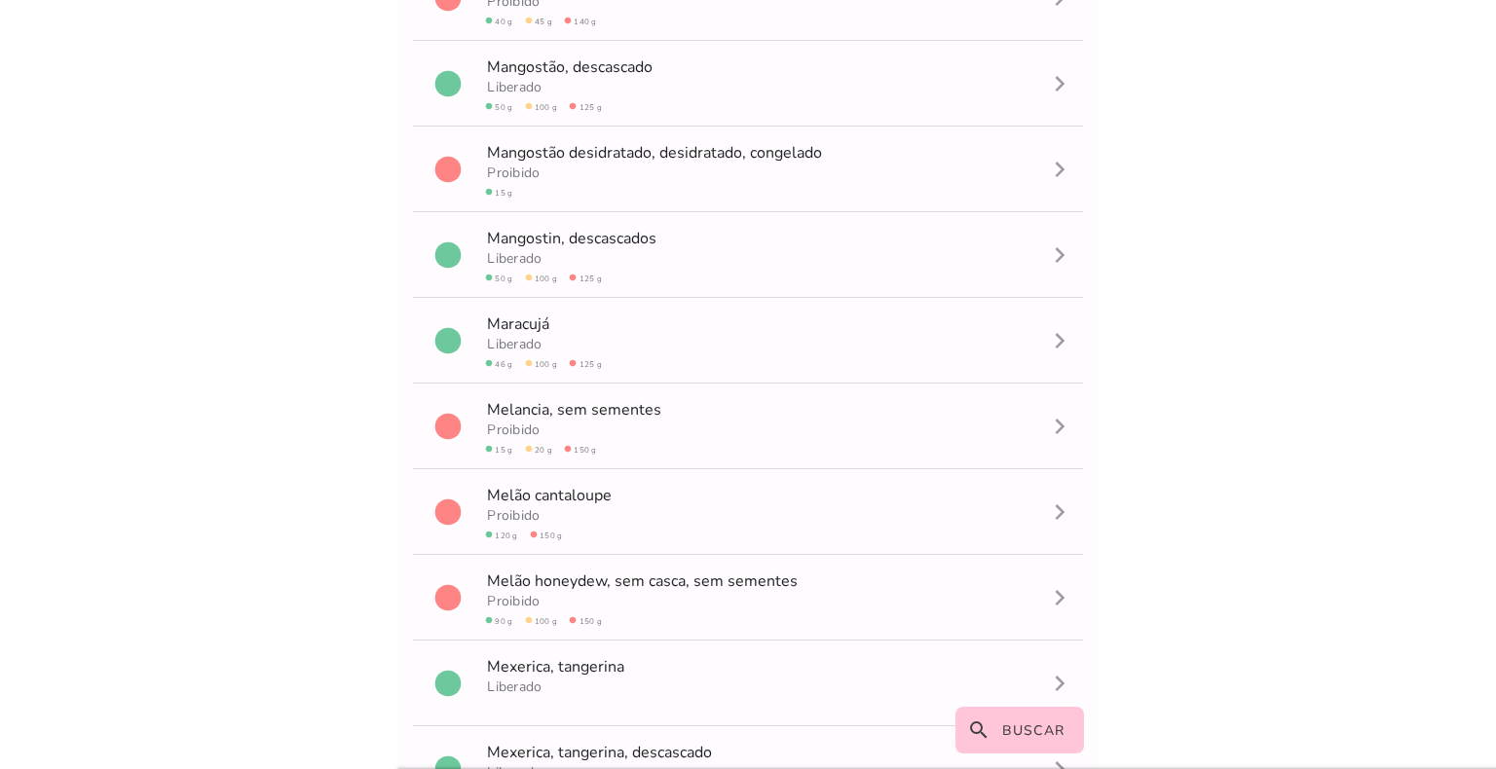
scroll to position [4681, 0]
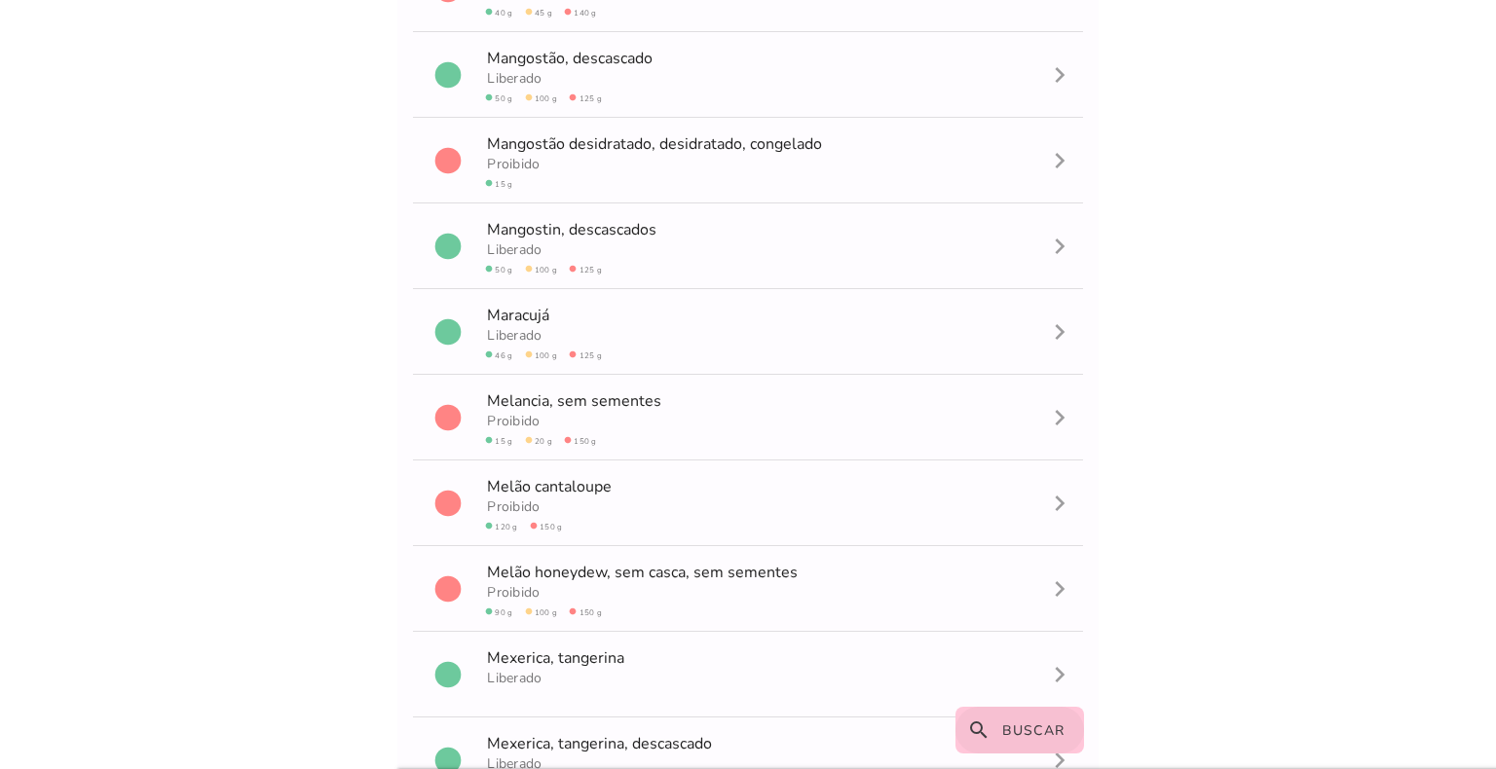
click at [1021, 734] on span "Buscar" at bounding box center [1033, 731] width 63 height 19
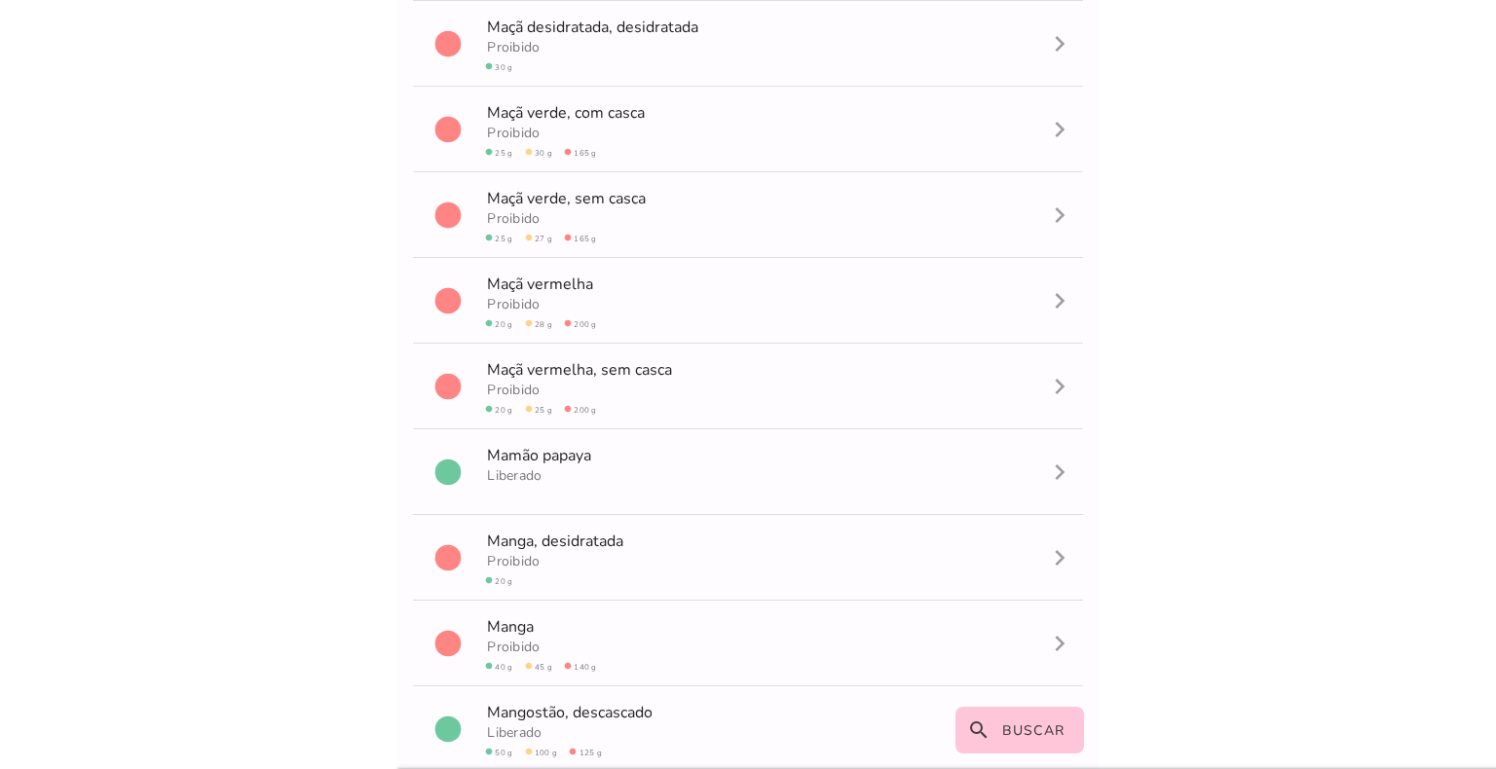
scroll to position [4681, 0]
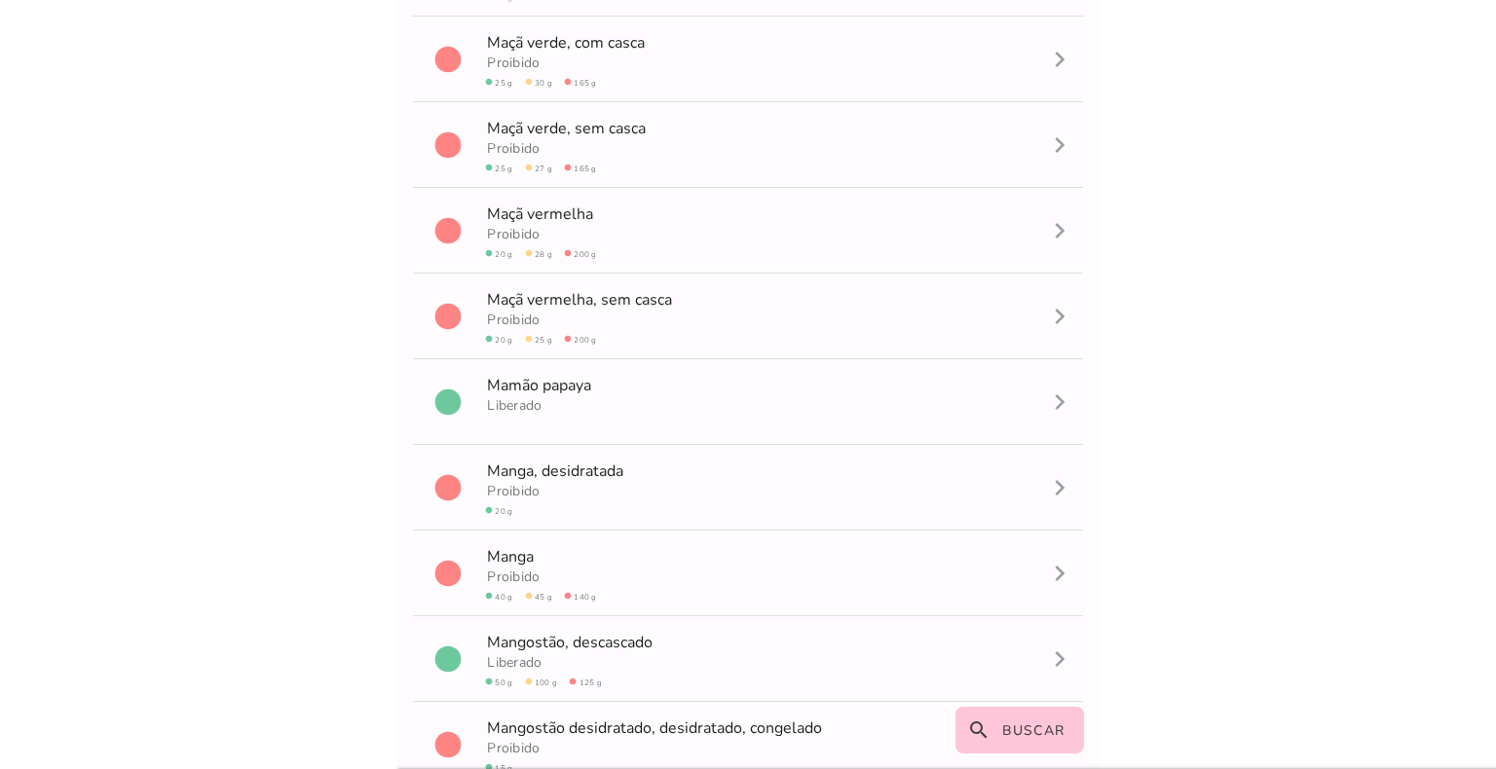
scroll to position [66, 0]
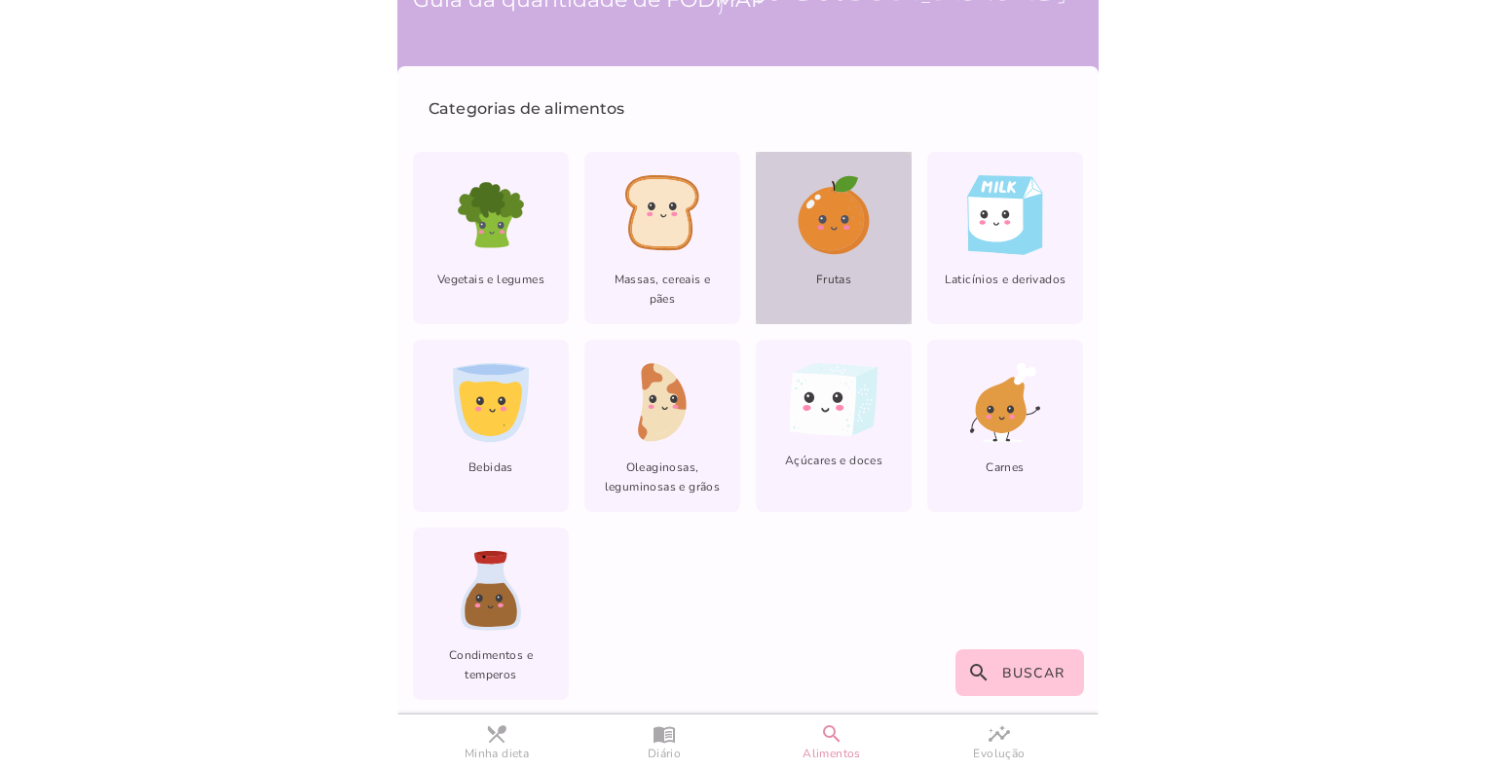
click at [880, 244] on div "Frutas" at bounding box center [834, 238] width 156 height 172
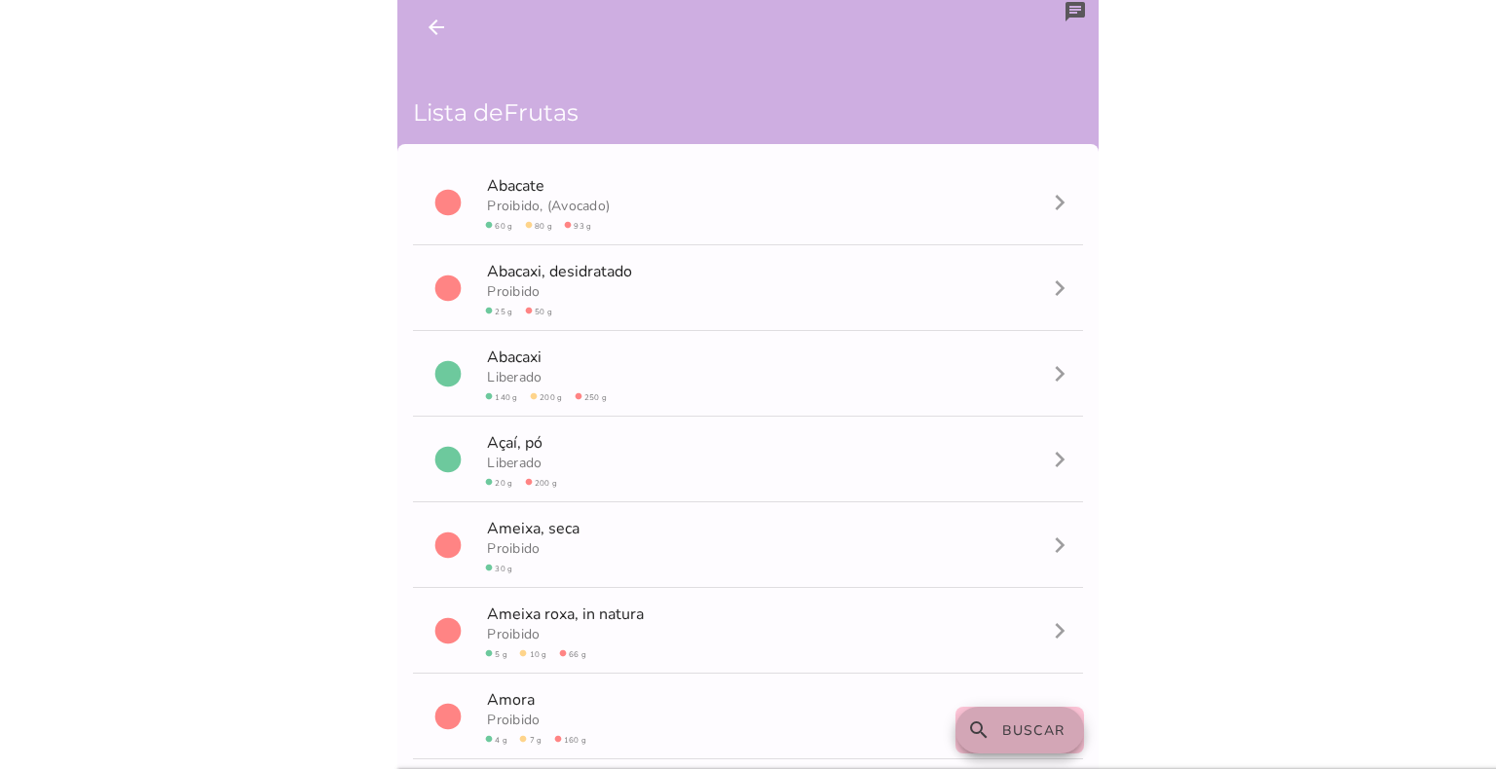
click at [1038, 742] on button "search Buscar" at bounding box center [1020, 730] width 130 height 47
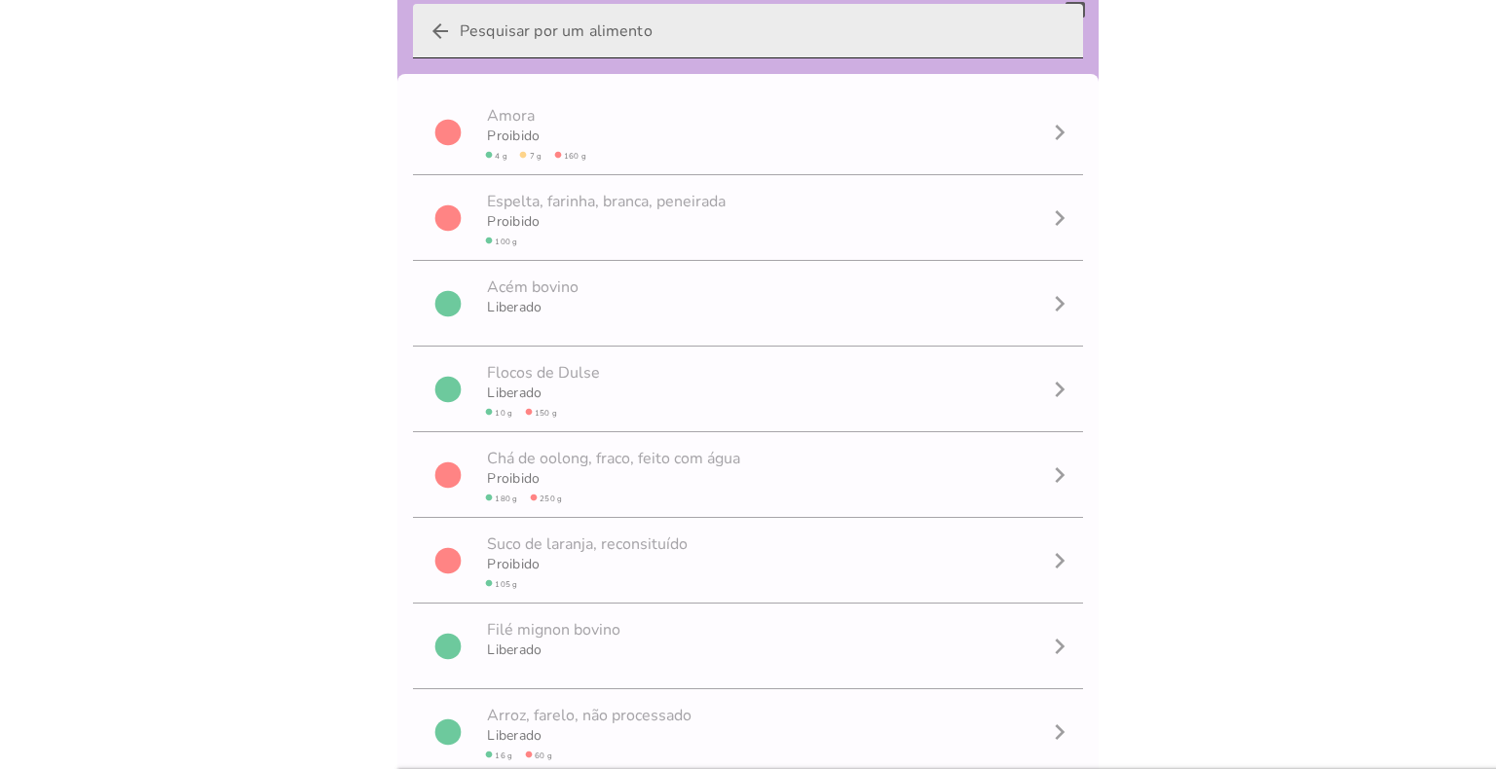
click at [621, 22] on input "arrow_back" at bounding box center [764, 31] width 608 height 55
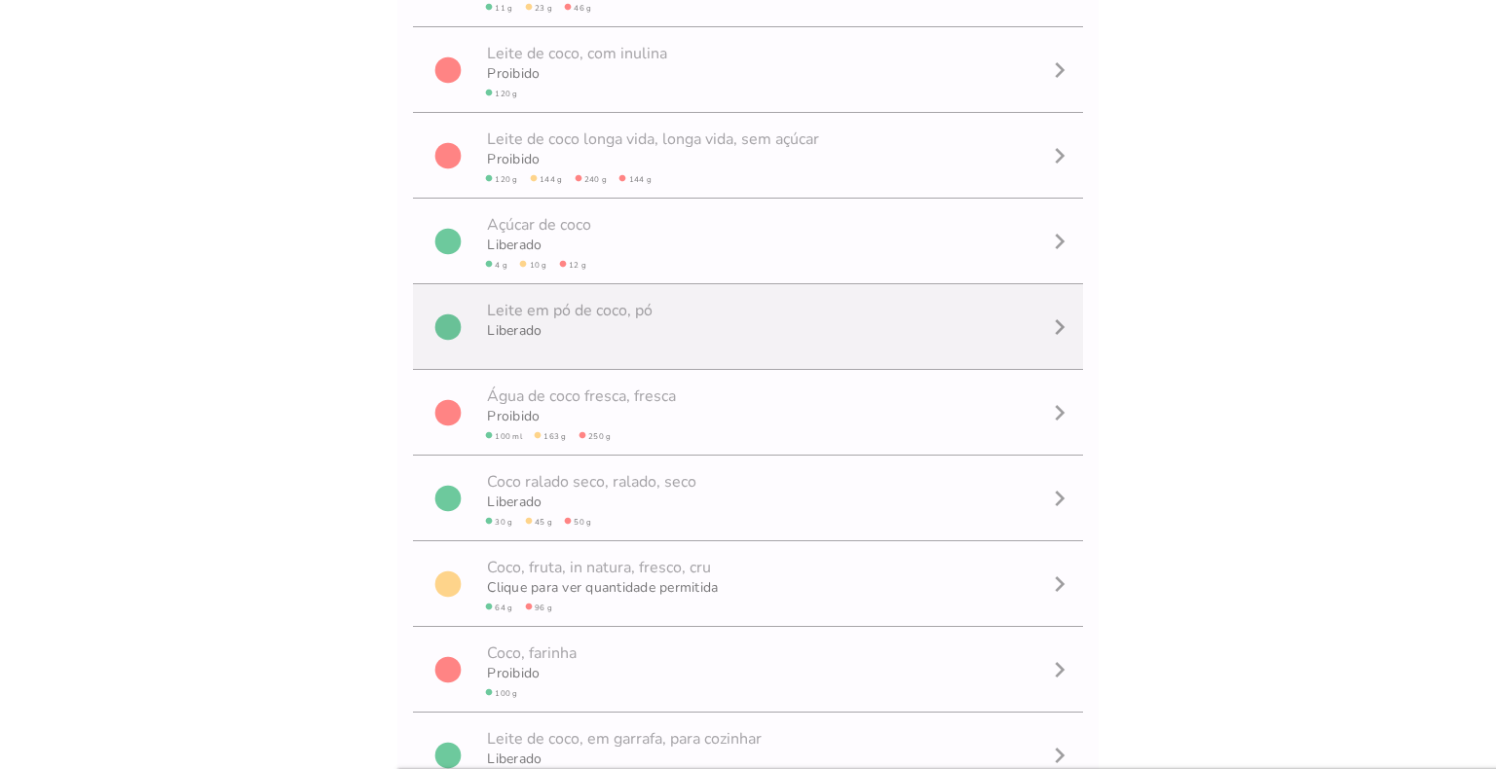
scroll to position [375, 0]
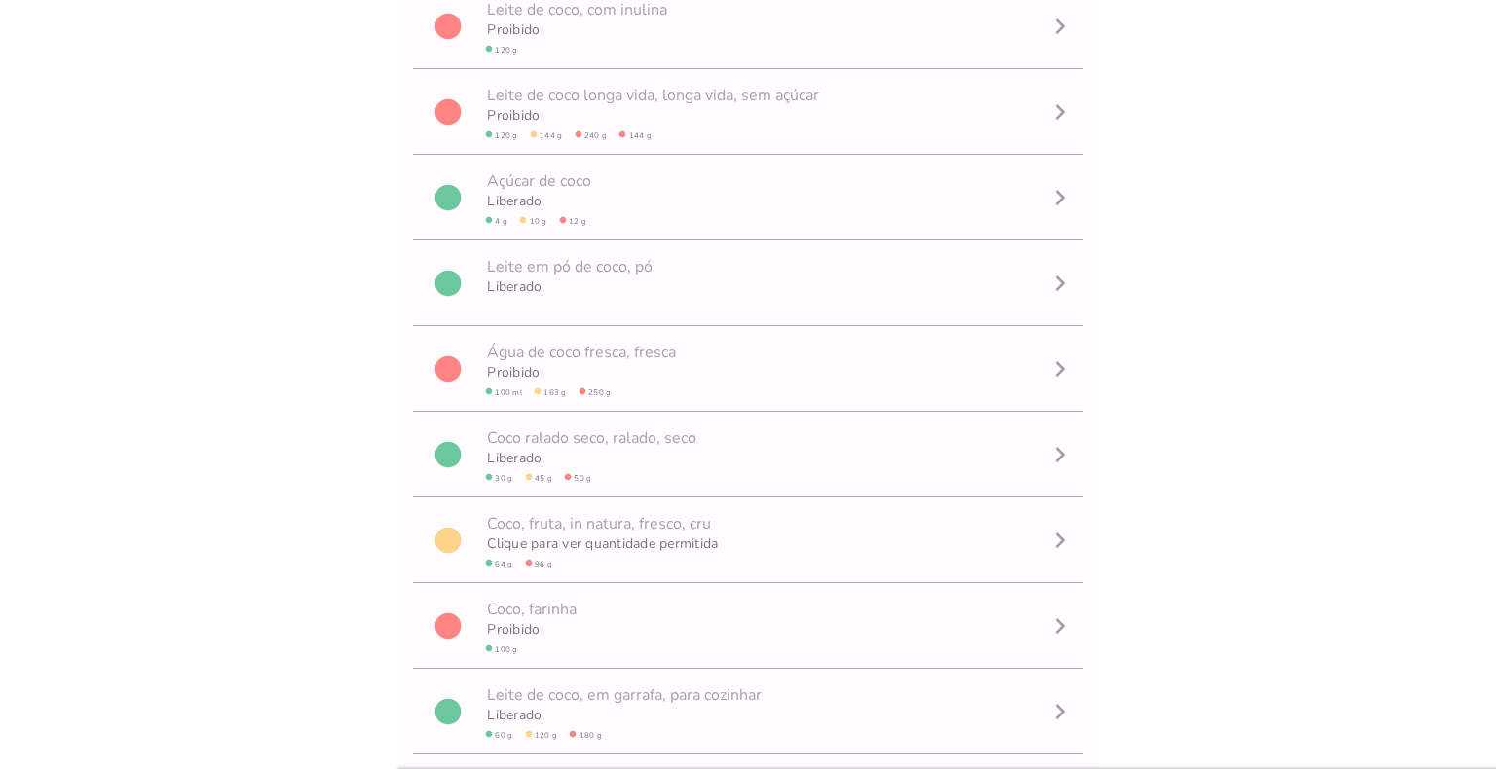
type input "coco"
type mwc-textfield "coco"
click at [265, 283] on body at bounding box center [748, 384] width 1496 height 769
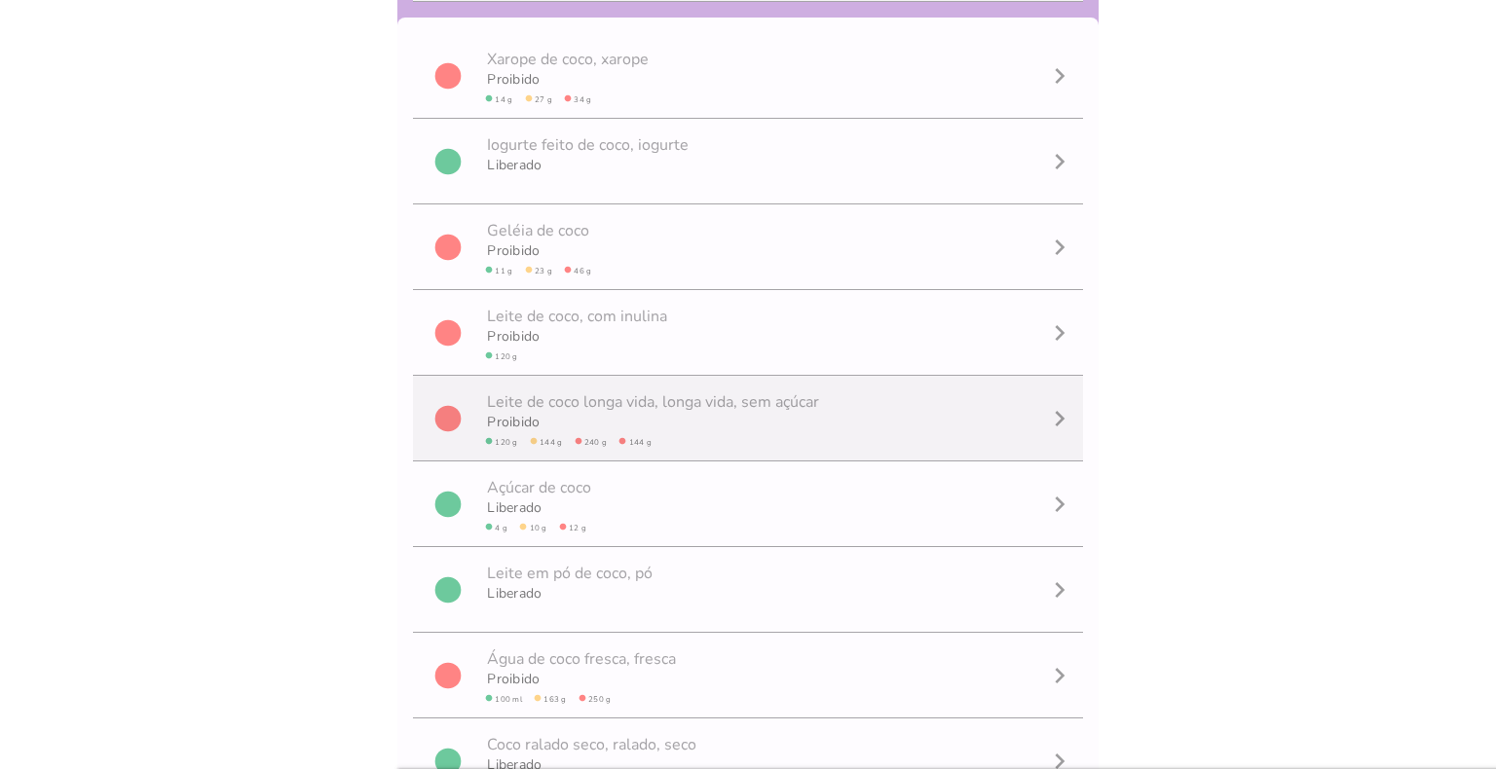
scroll to position [0, 0]
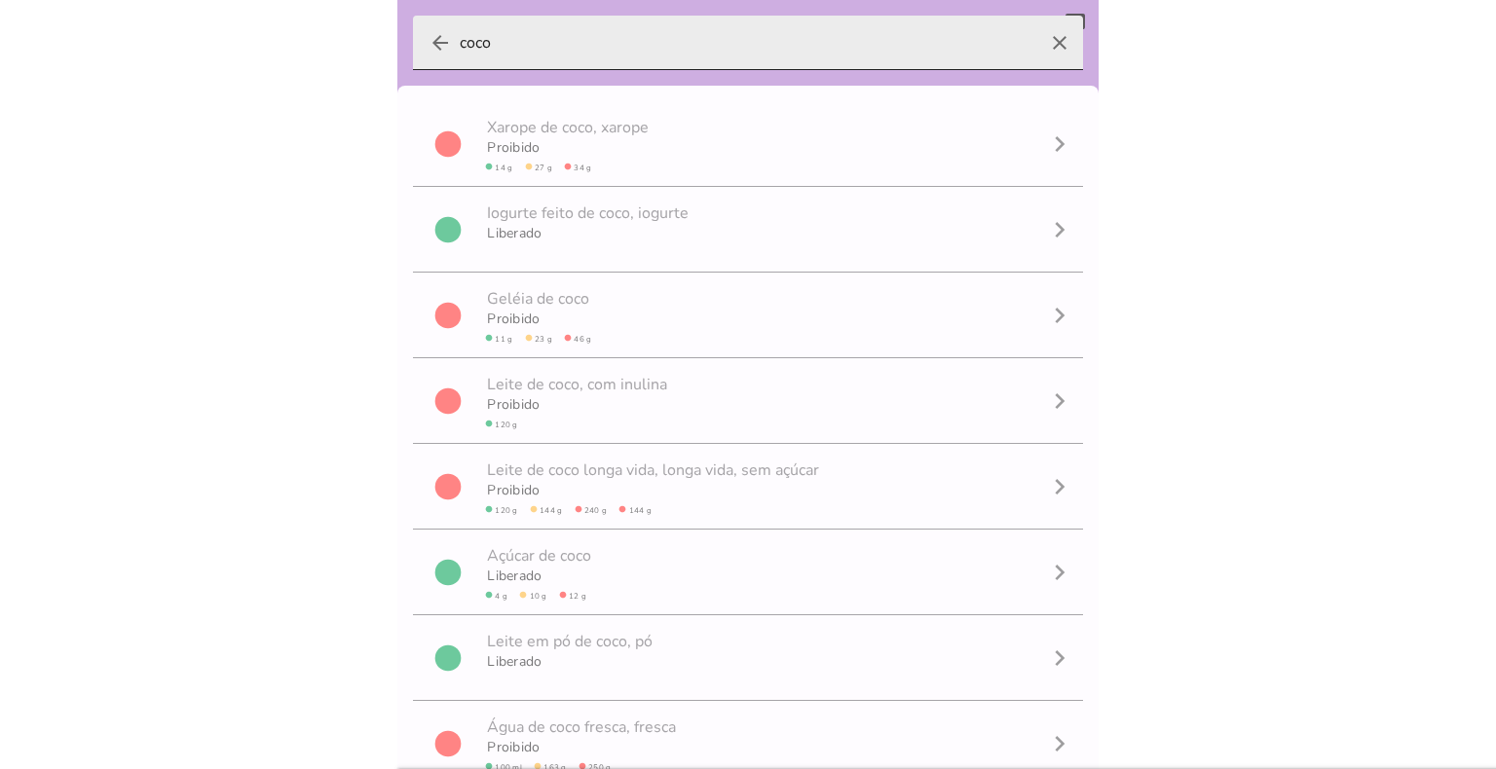
click at [439, 42] on icon "arrow_back" at bounding box center [440, 42] width 23 height 23
click at [460, 42] on input "coco" at bounding box center [748, 43] width 577 height 55
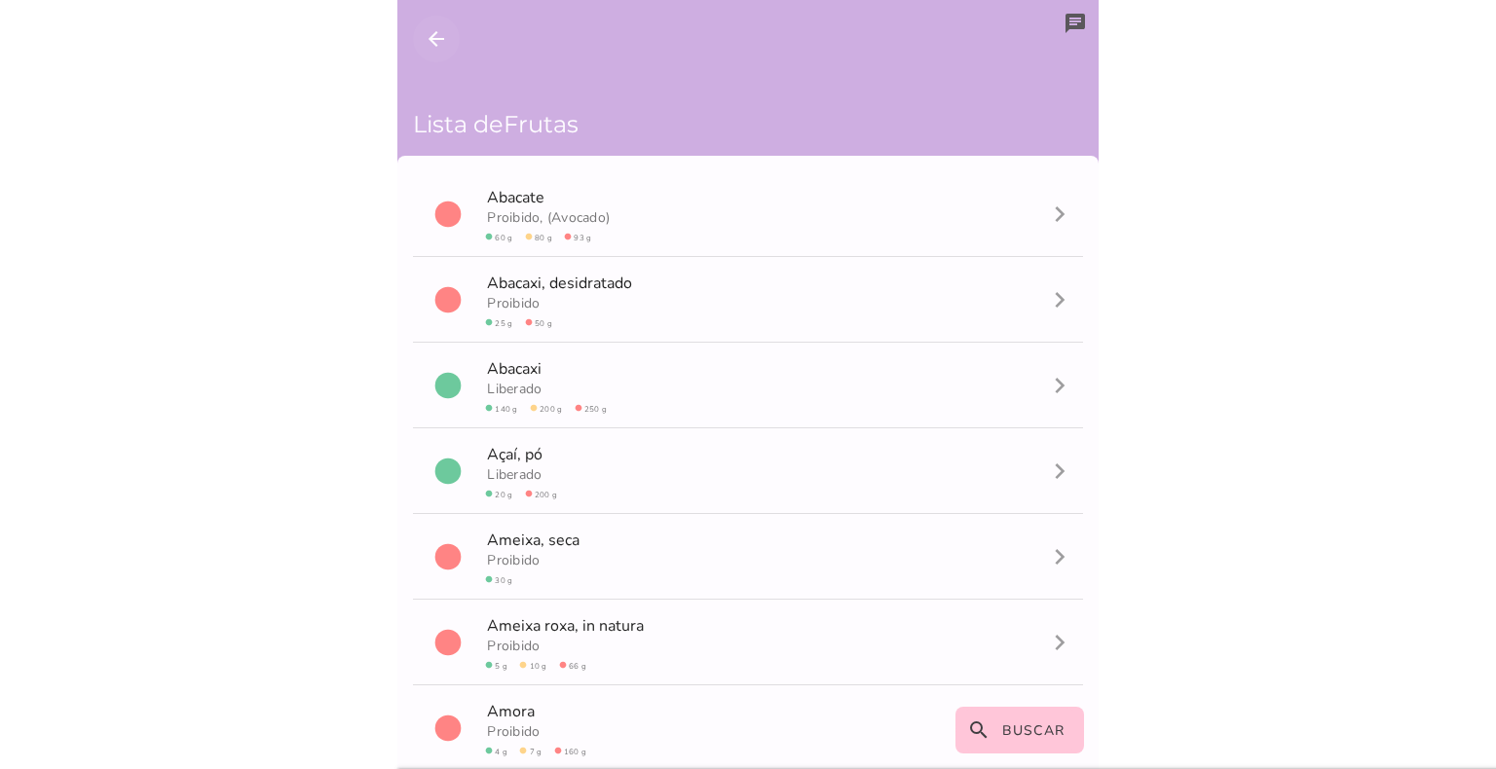
click at [439, 42] on icon "arrow_back" at bounding box center [436, 38] width 23 height 23
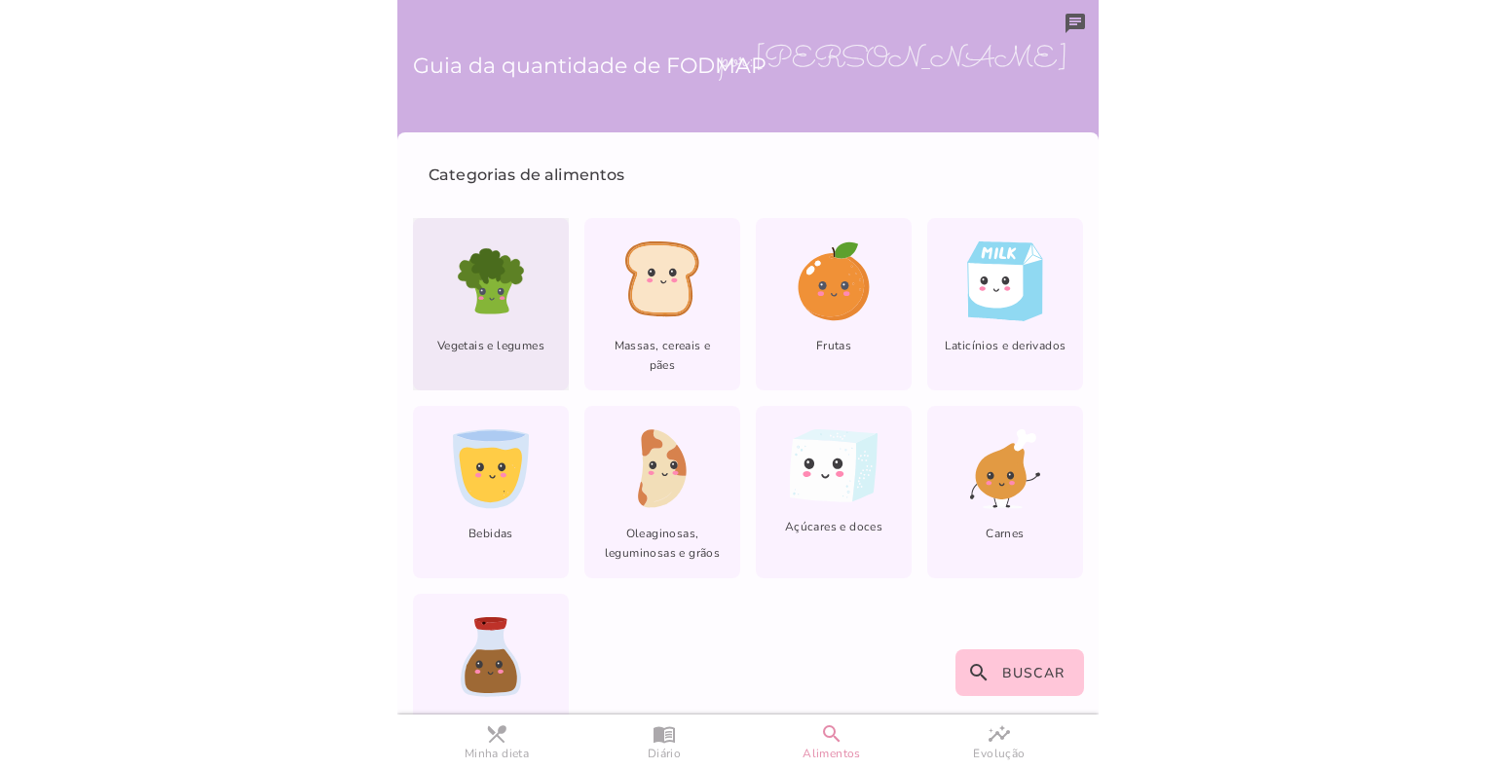
click at [464, 314] on icon at bounding box center [491, 282] width 80 height 80
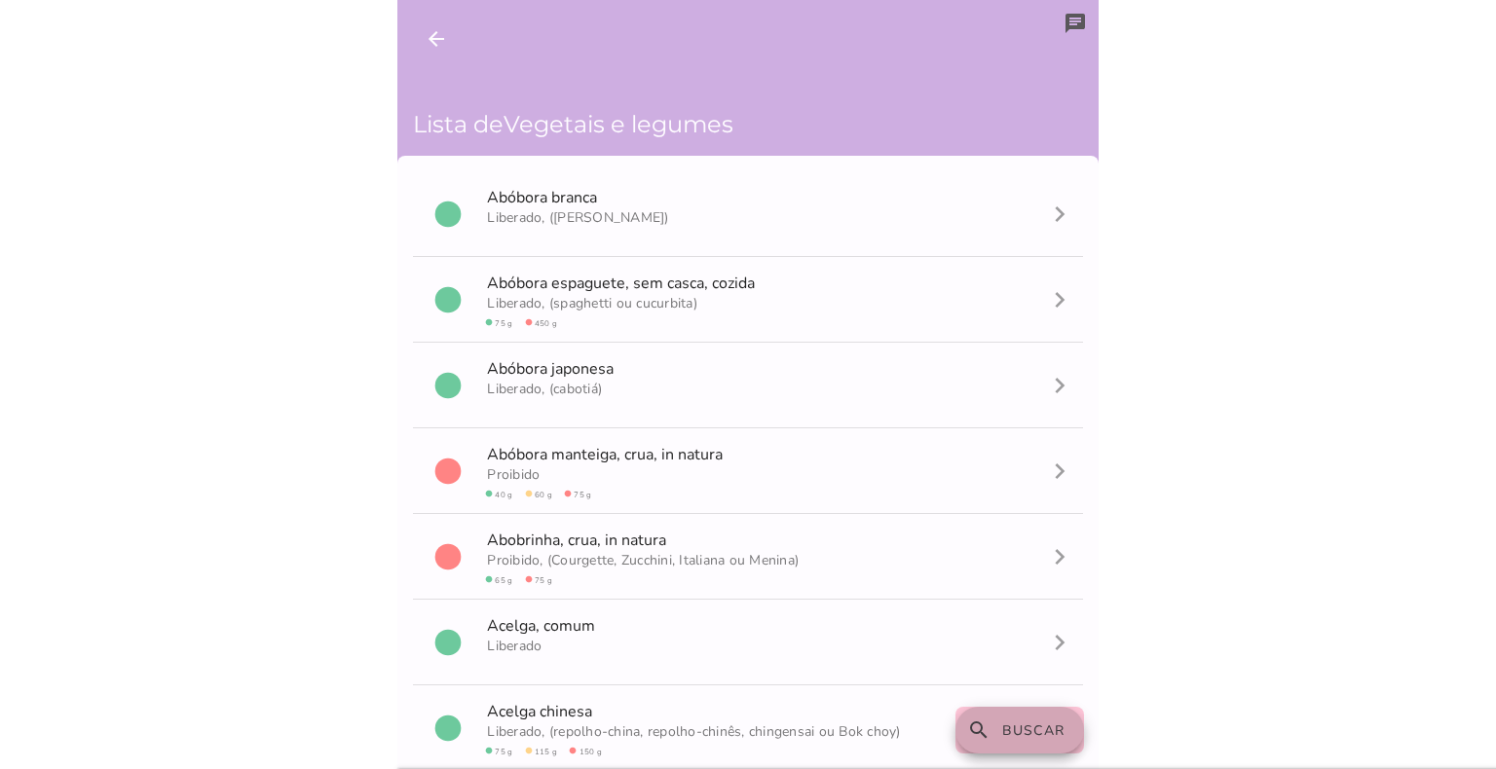
click at [1017, 714] on button "search Buscar" at bounding box center [1020, 730] width 130 height 47
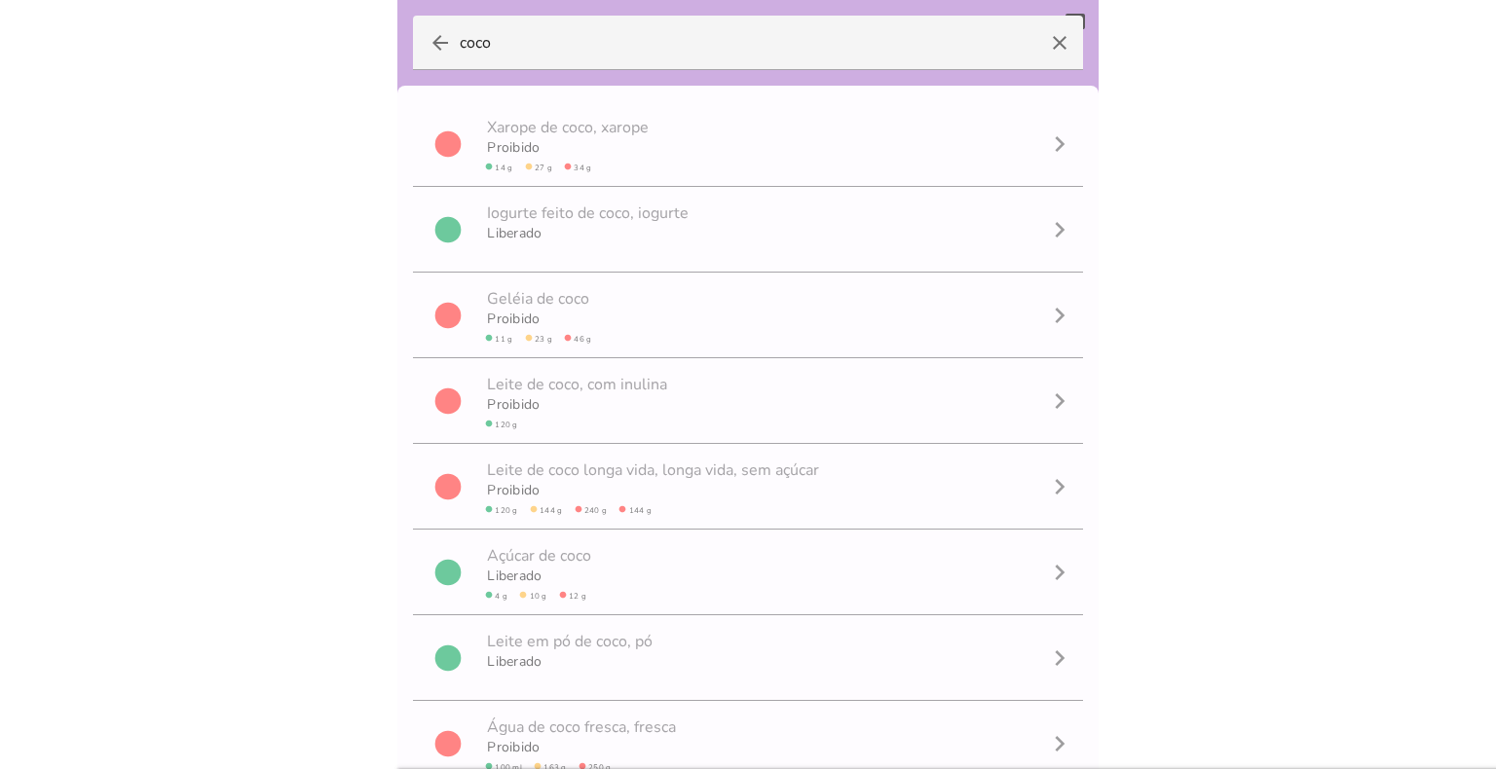
drag, startPoint x: 584, startPoint y: 45, endPoint x: 306, endPoint y: 31, distance: 278.9
click at [306, 31] on body at bounding box center [748, 384] width 1496 height 769
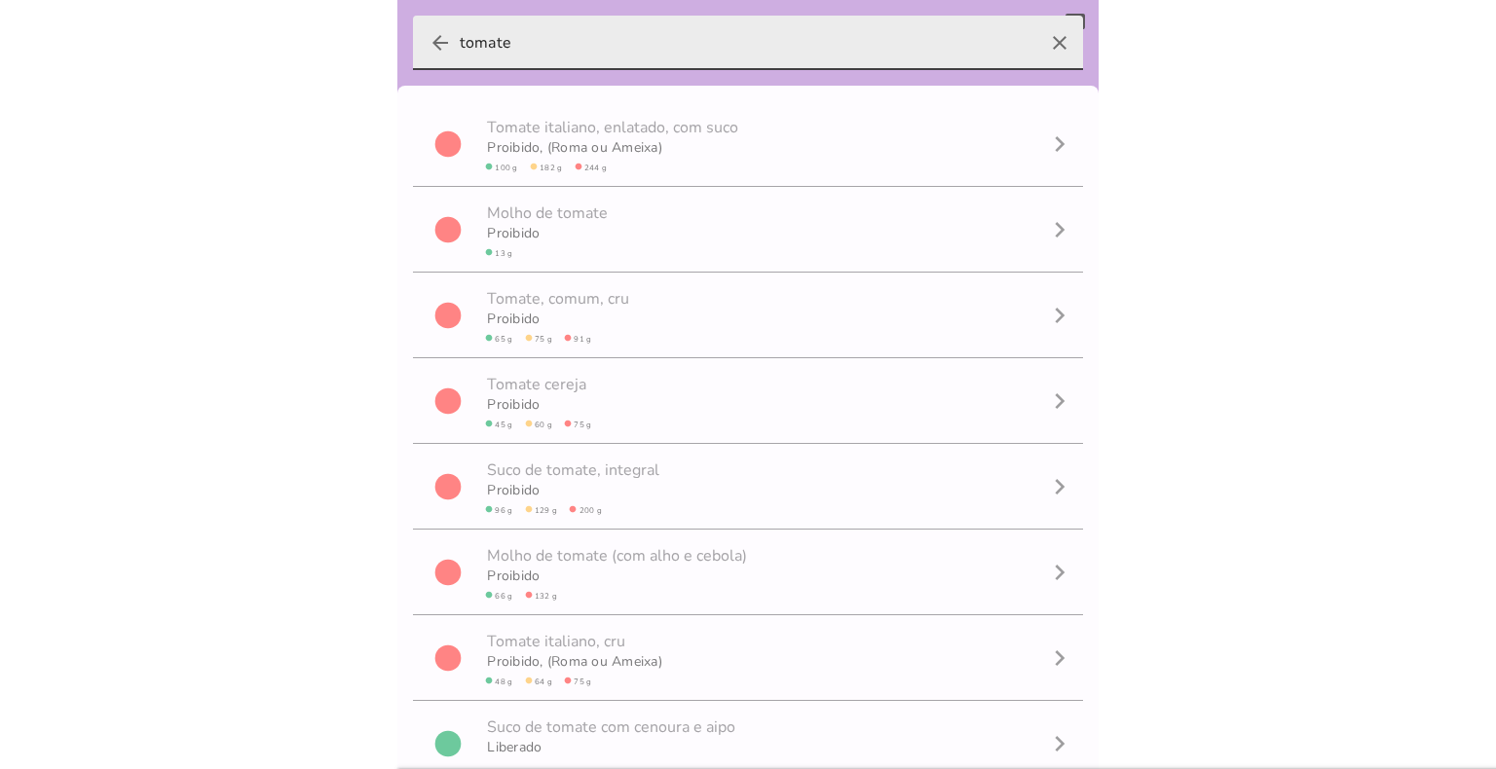
type input "tomate"
type mwc-textfield "tomate"
click at [440, 45] on icon "arrow_back" at bounding box center [440, 42] width 23 height 23
click at [460, 45] on input "tomate" at bounding box center [748, 43] width 577 height 55
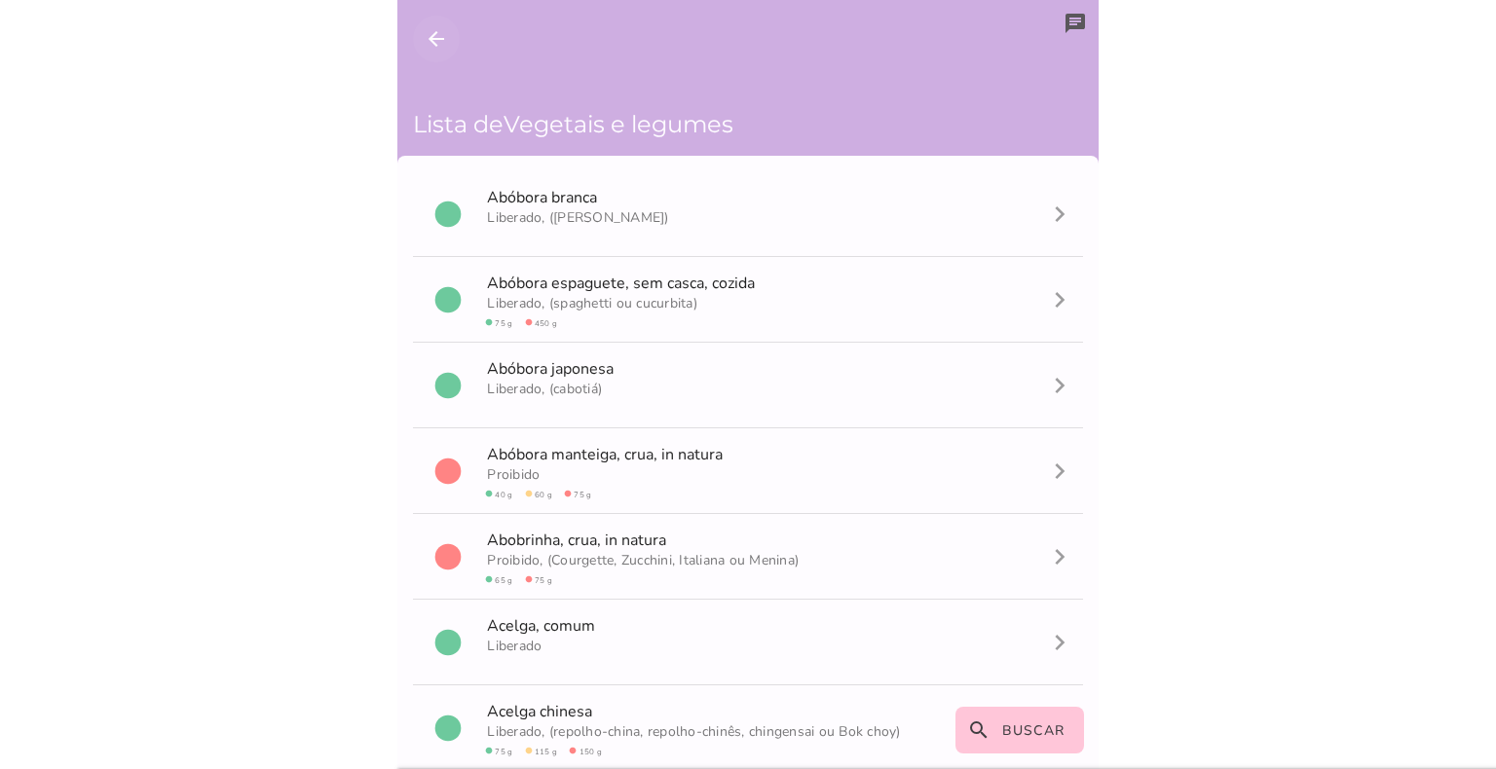
click at [428, 29] on icon "arrow_back" at bounding box center [436, 38] width 23 height 23
